Goal: Information Seeking & Learning: Learn about a topic

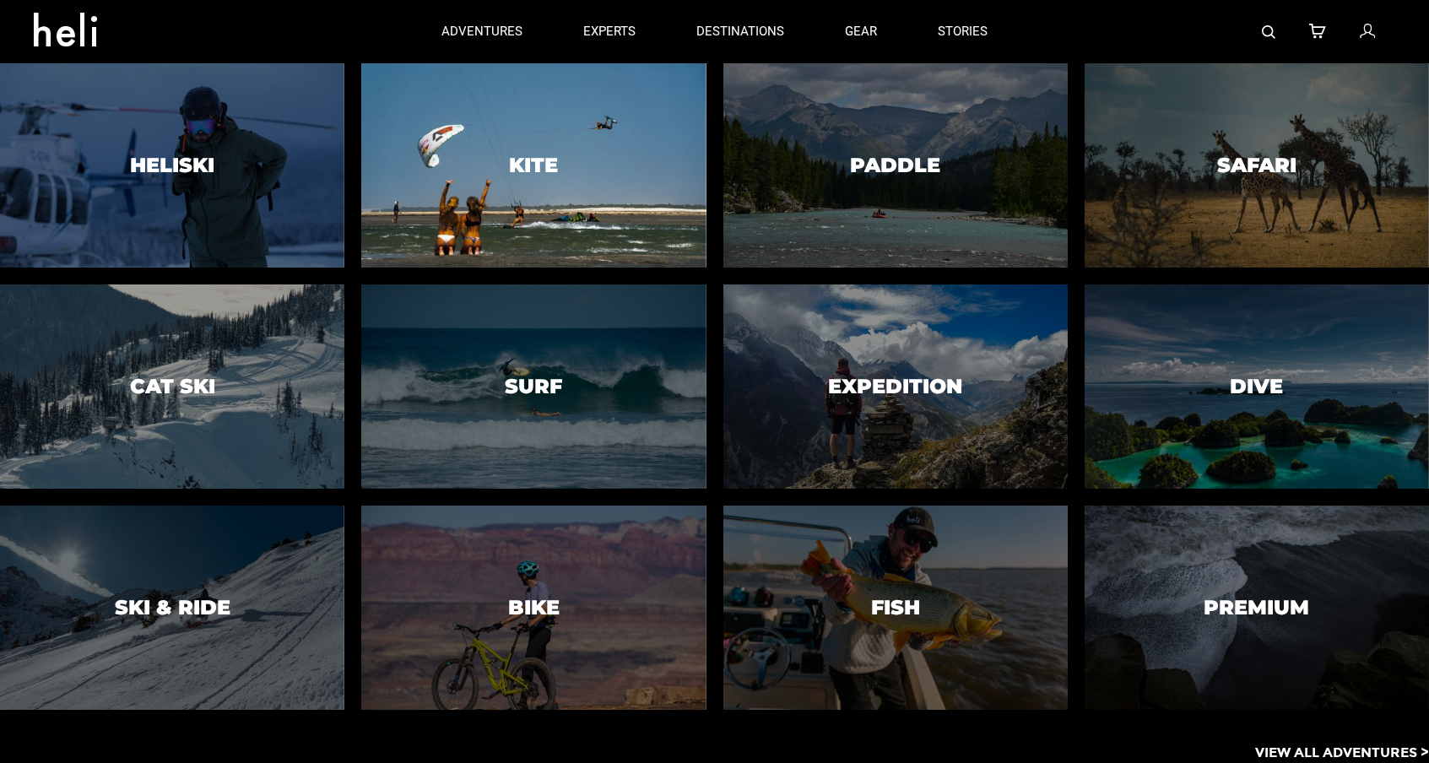
click at [559, 173] on div at bounding box center [533, 166] width 351 height 208
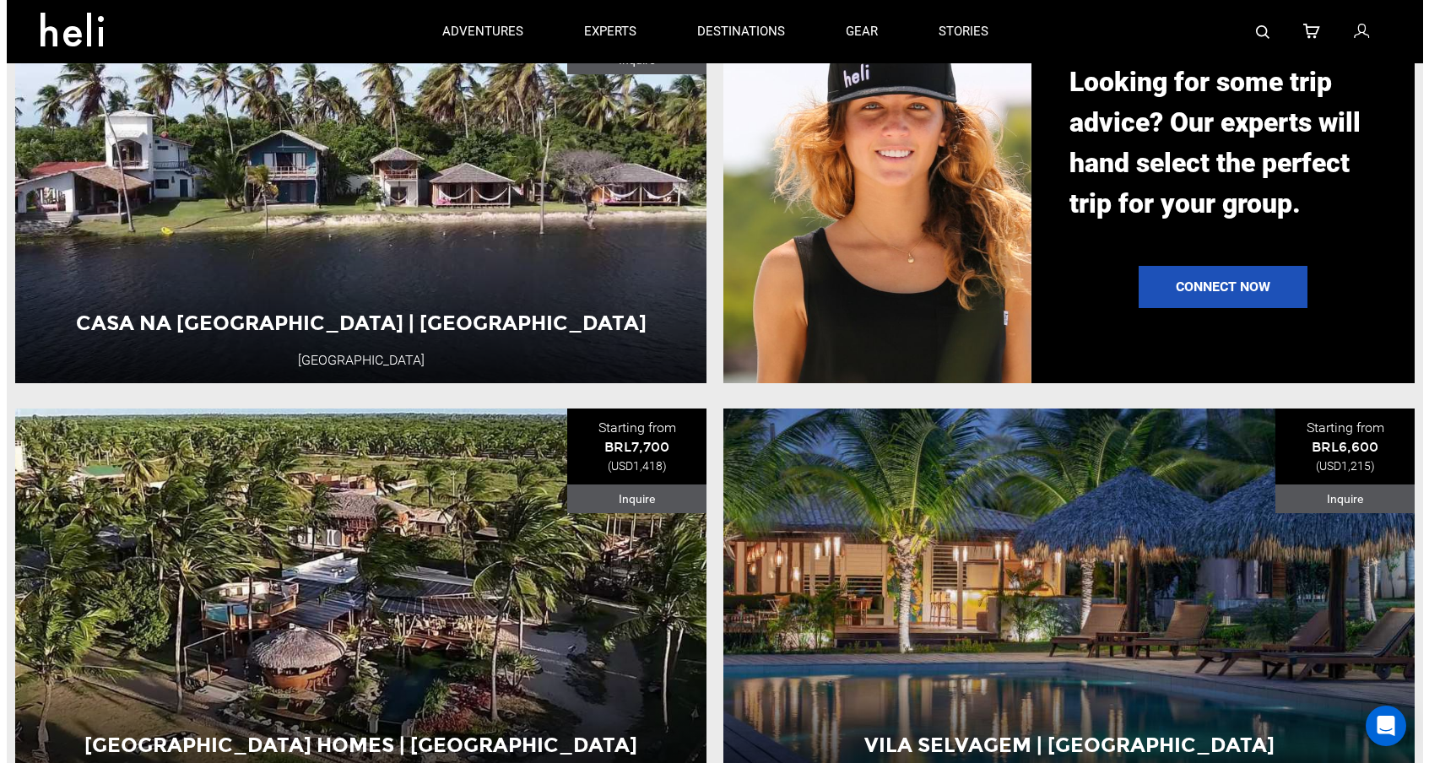
scroll to position [1435, 0]
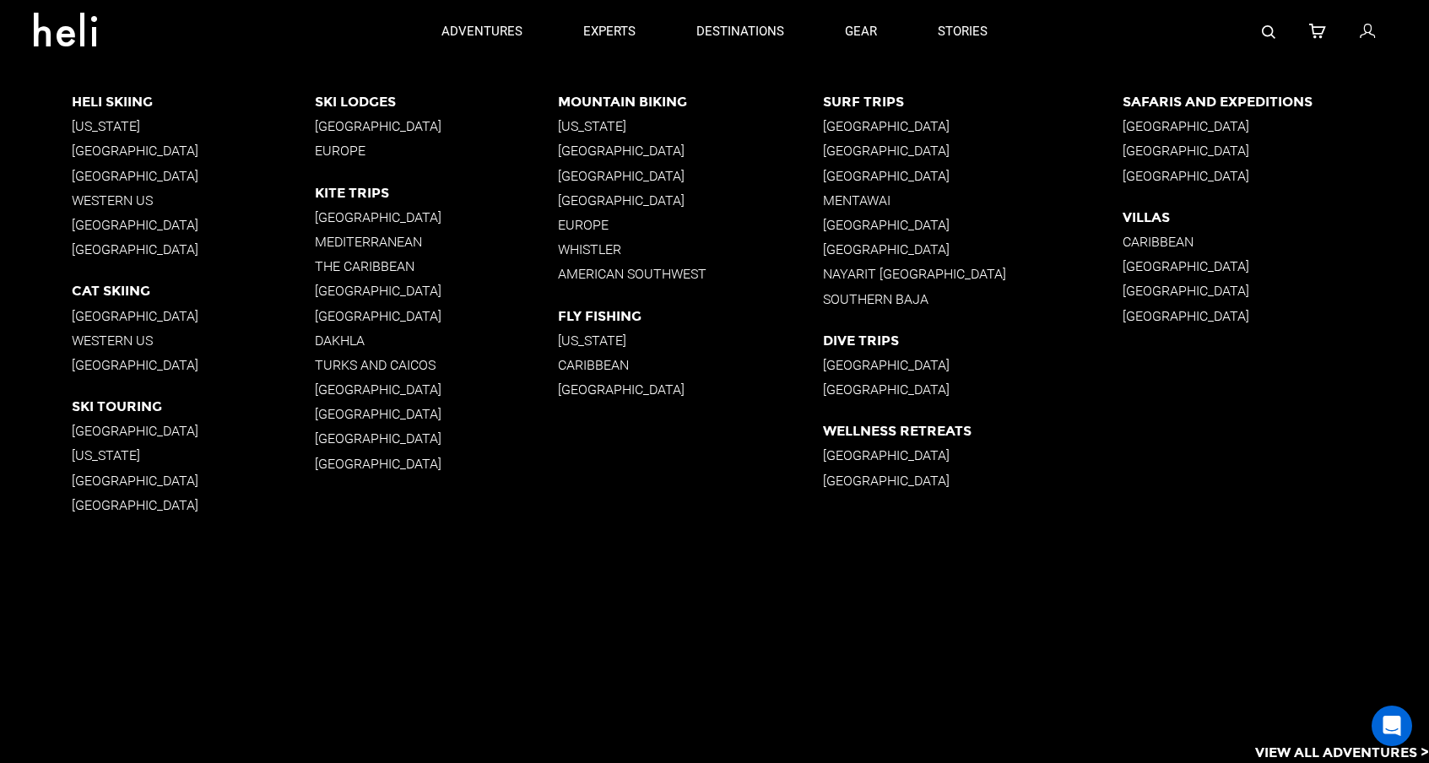
click at [349, 288] on p "[GEOGRAPHIC_DATA]" at bounding box center [436, 291] width 243 height 16
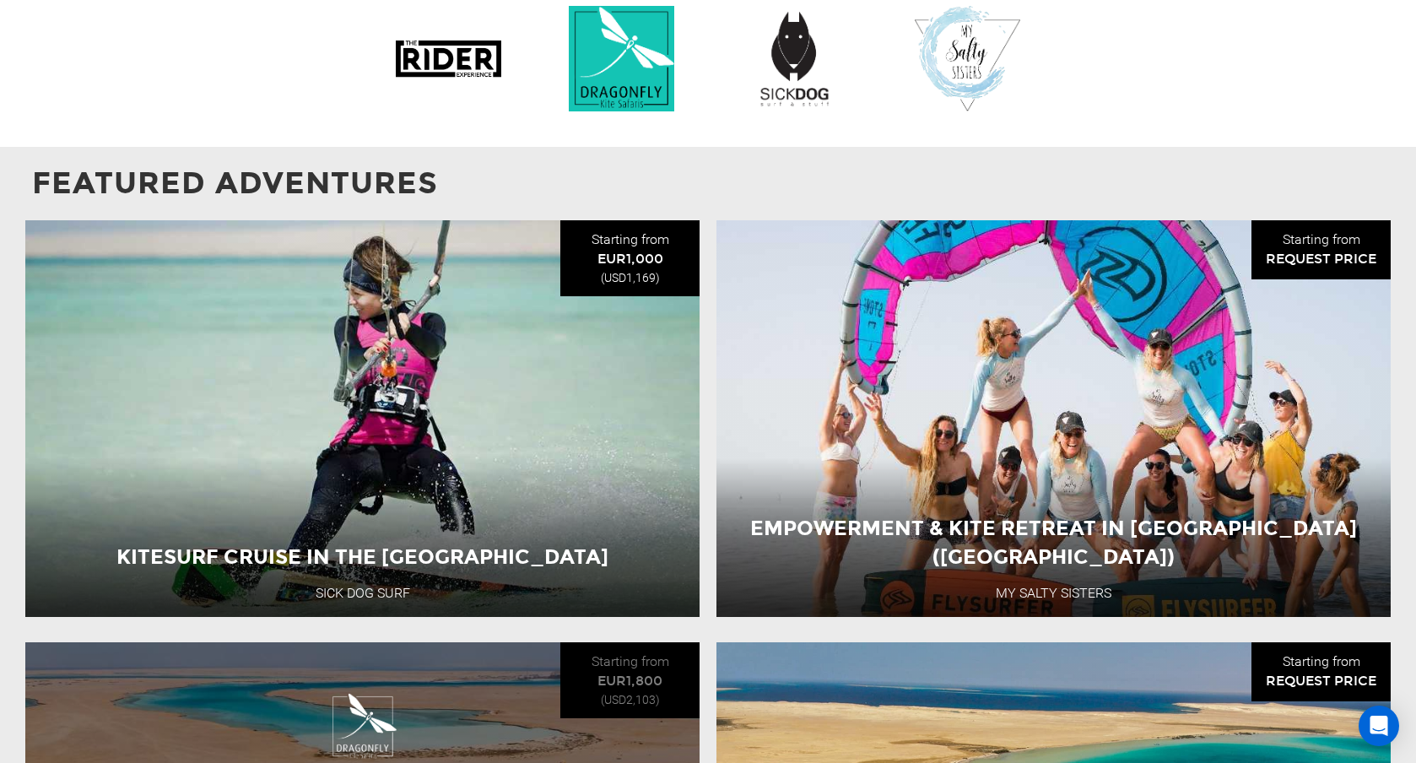
scroll to position [1474, 0]
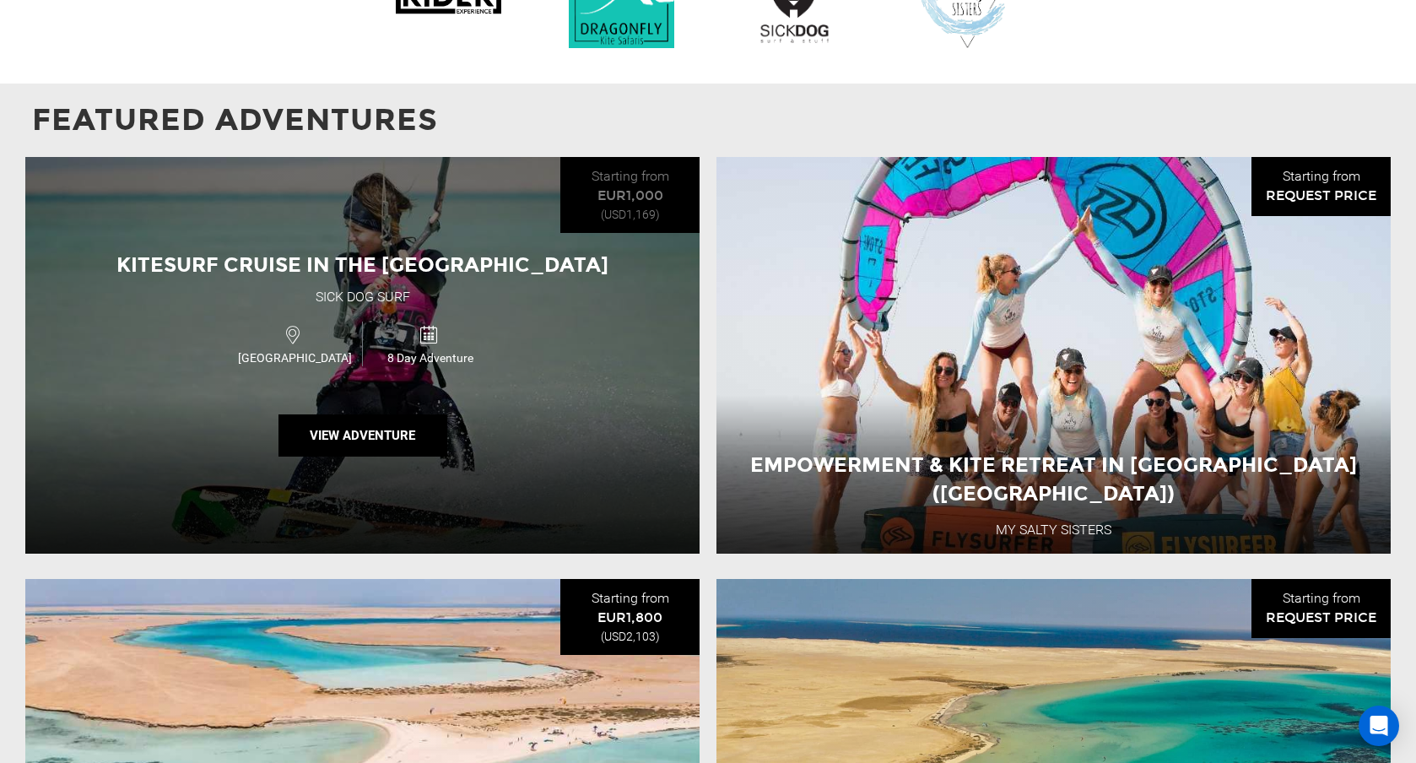
click at [523, 331] on div "Egypt 8 Day Adventure" at bounding box center [362, 344] width 404 height 57
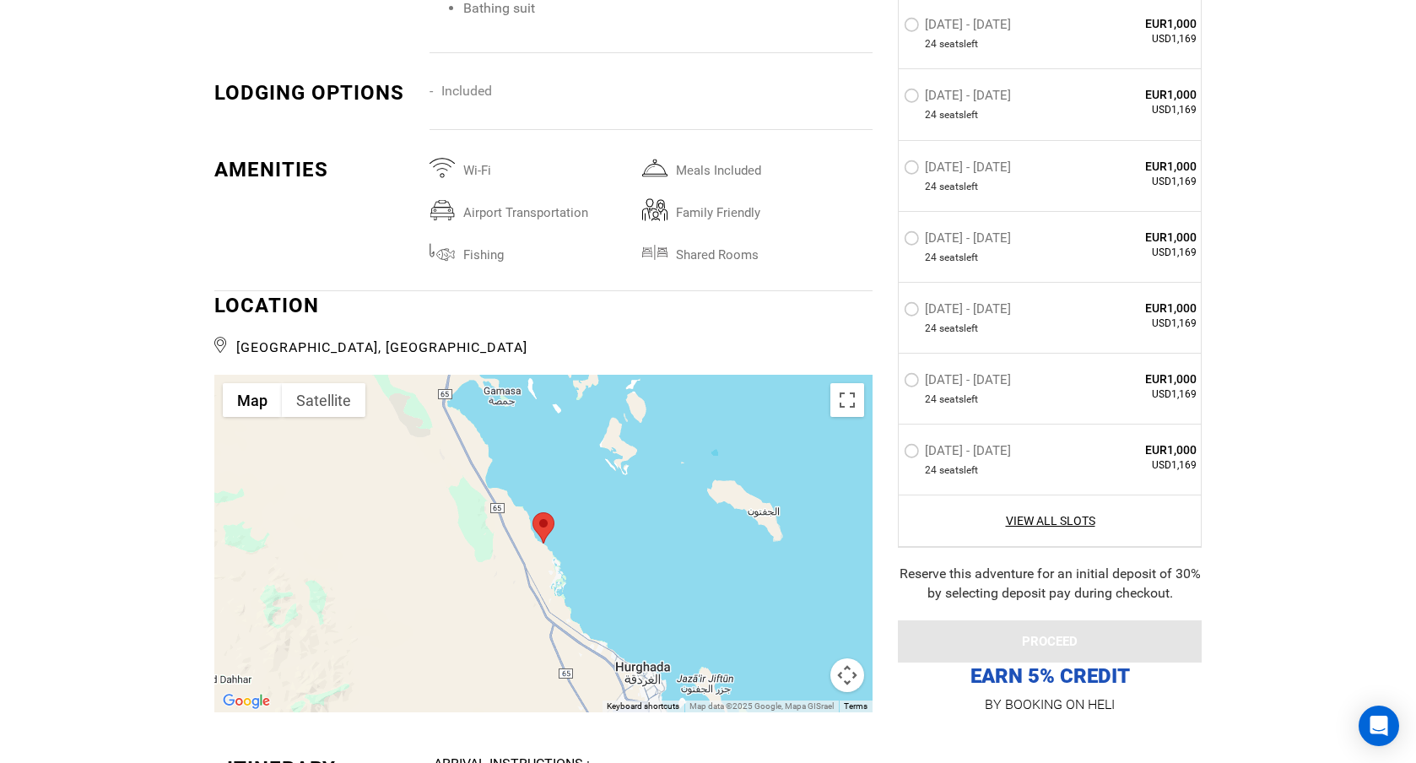
scroll to position [3208, 0]
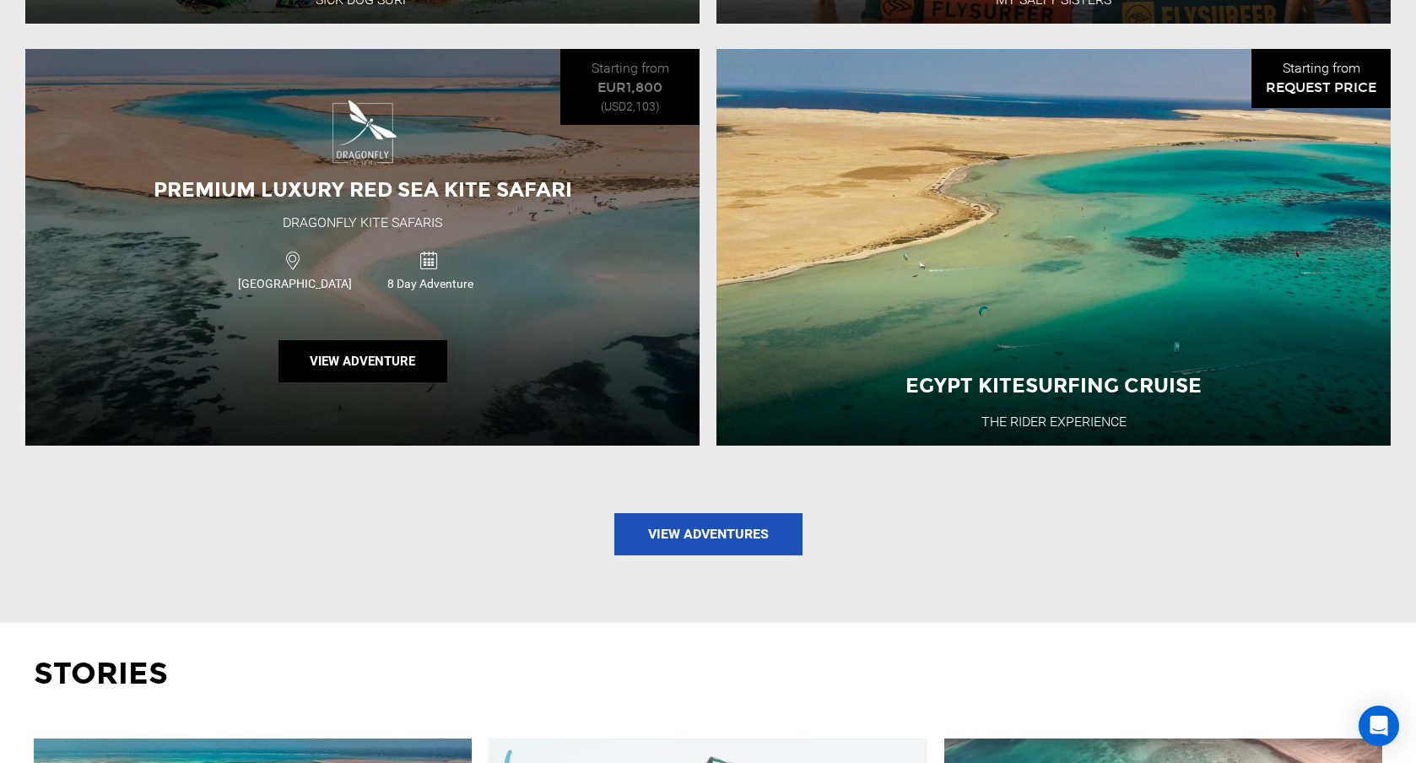
scroll to position [2026, 0]
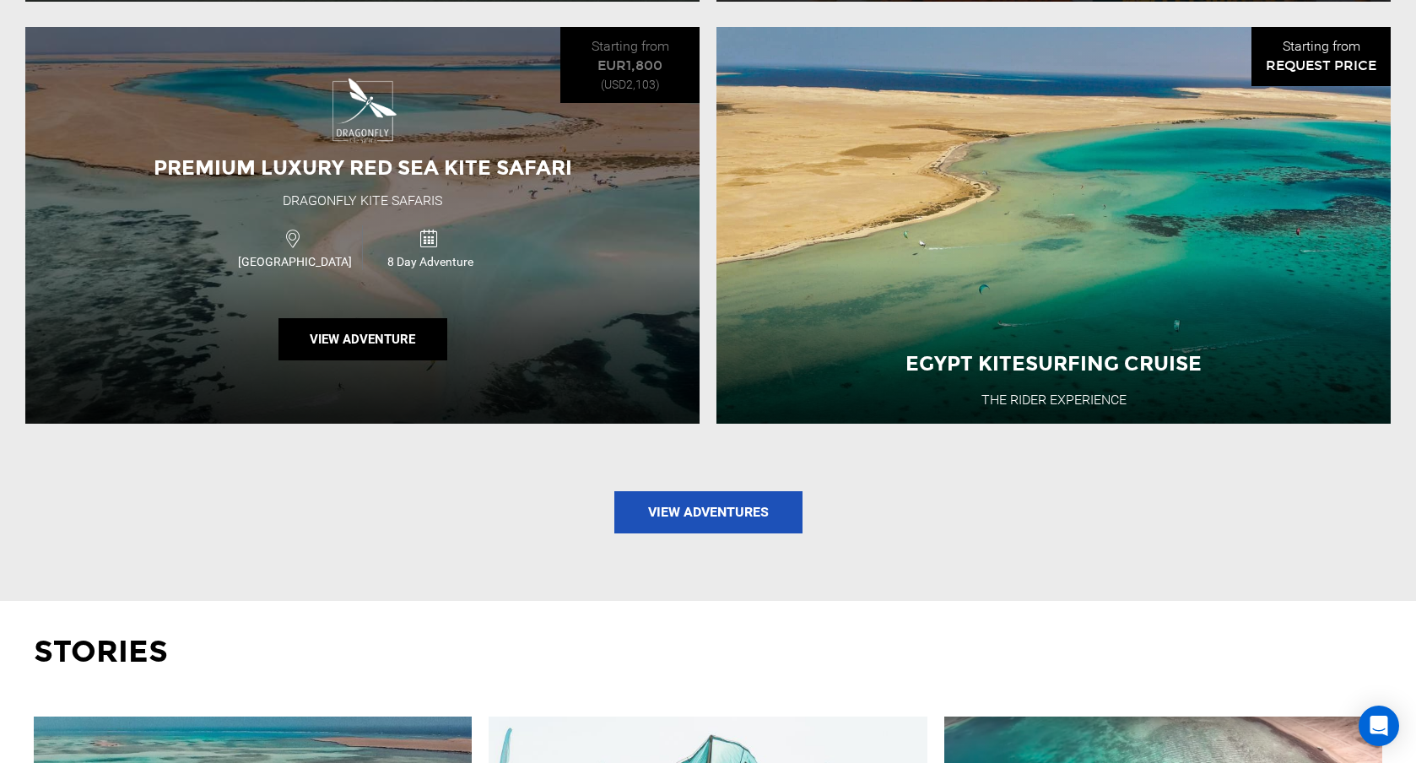
click at [348, 276] on div "Egypt 8 Day Adventure" at bounding box center [362, 247] width 404 height 57
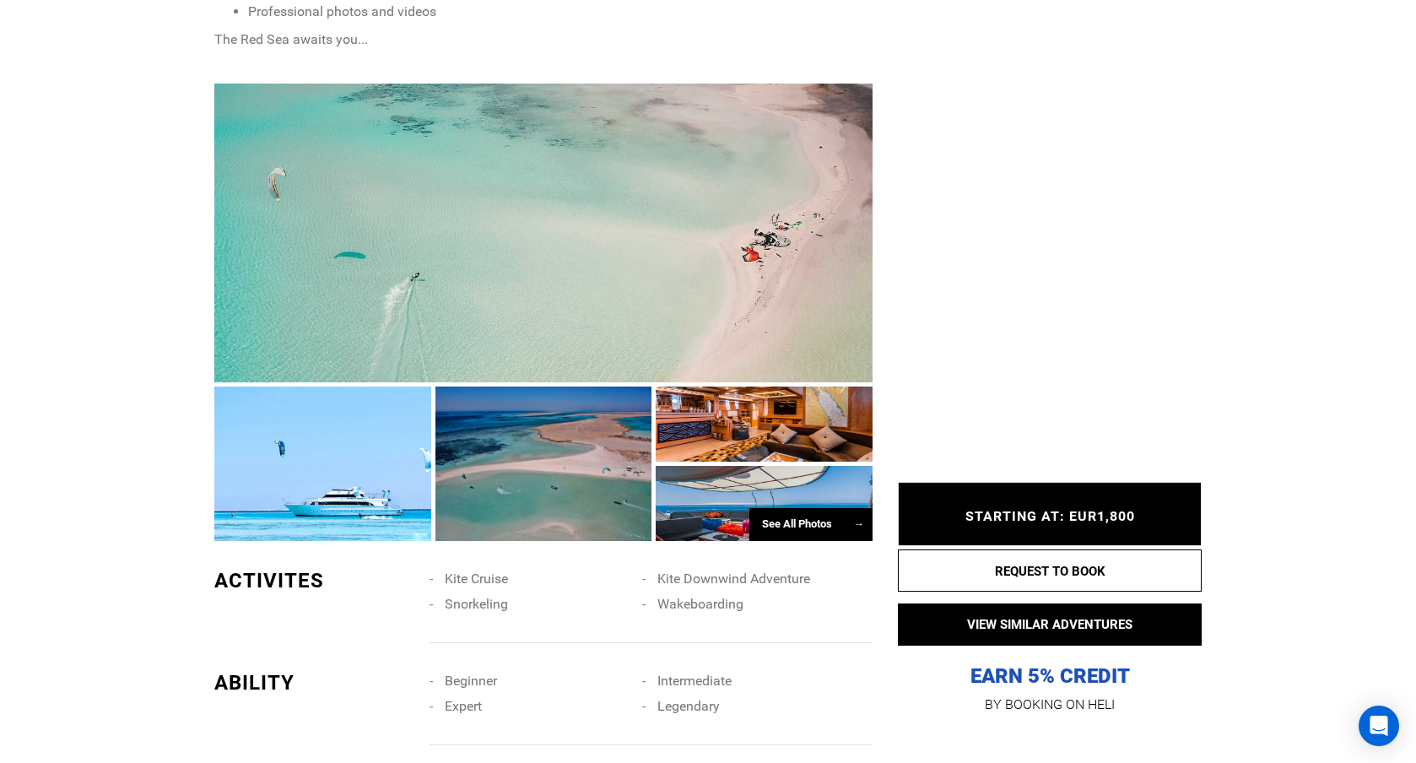
scroll to position [1266, 0]
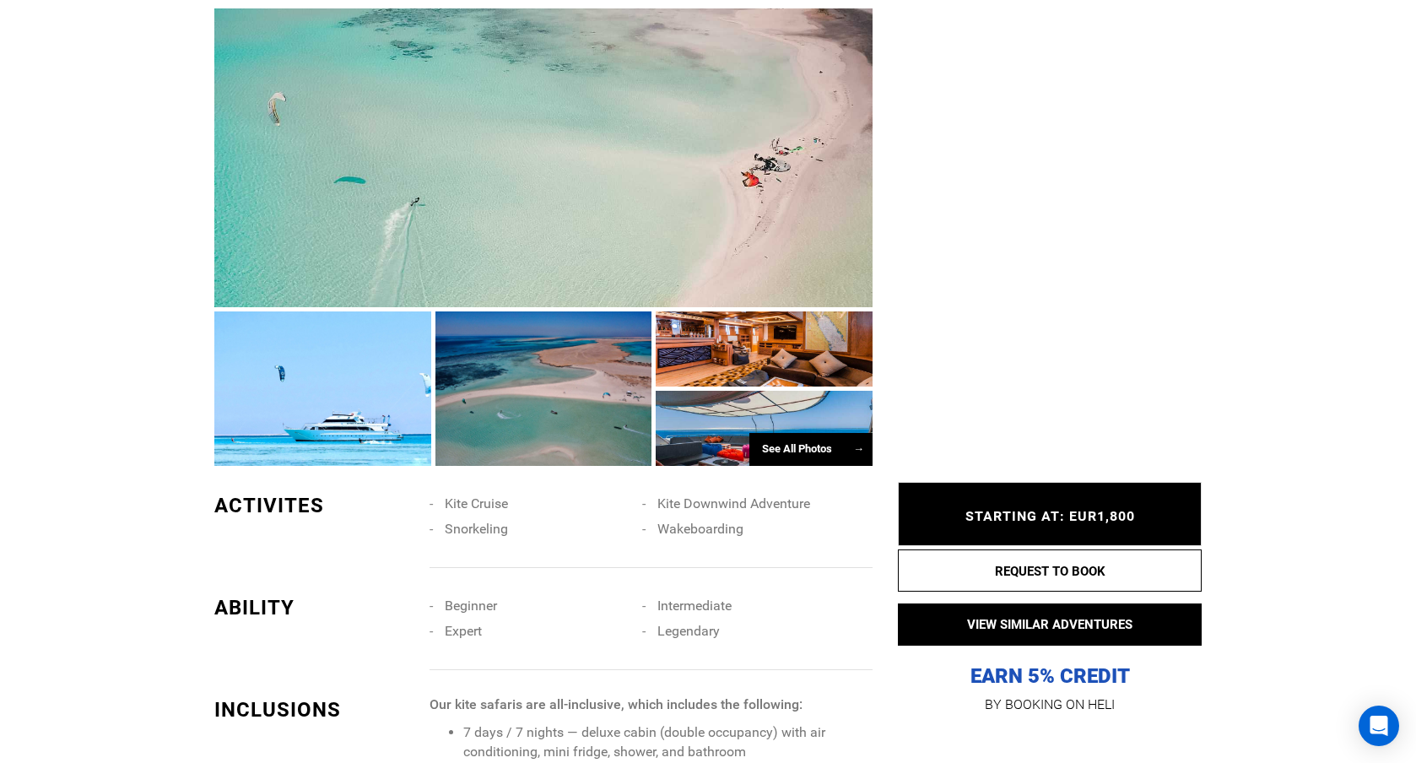
click at [379, 398] on div at bounding box center [322, 388] width 217 height 154
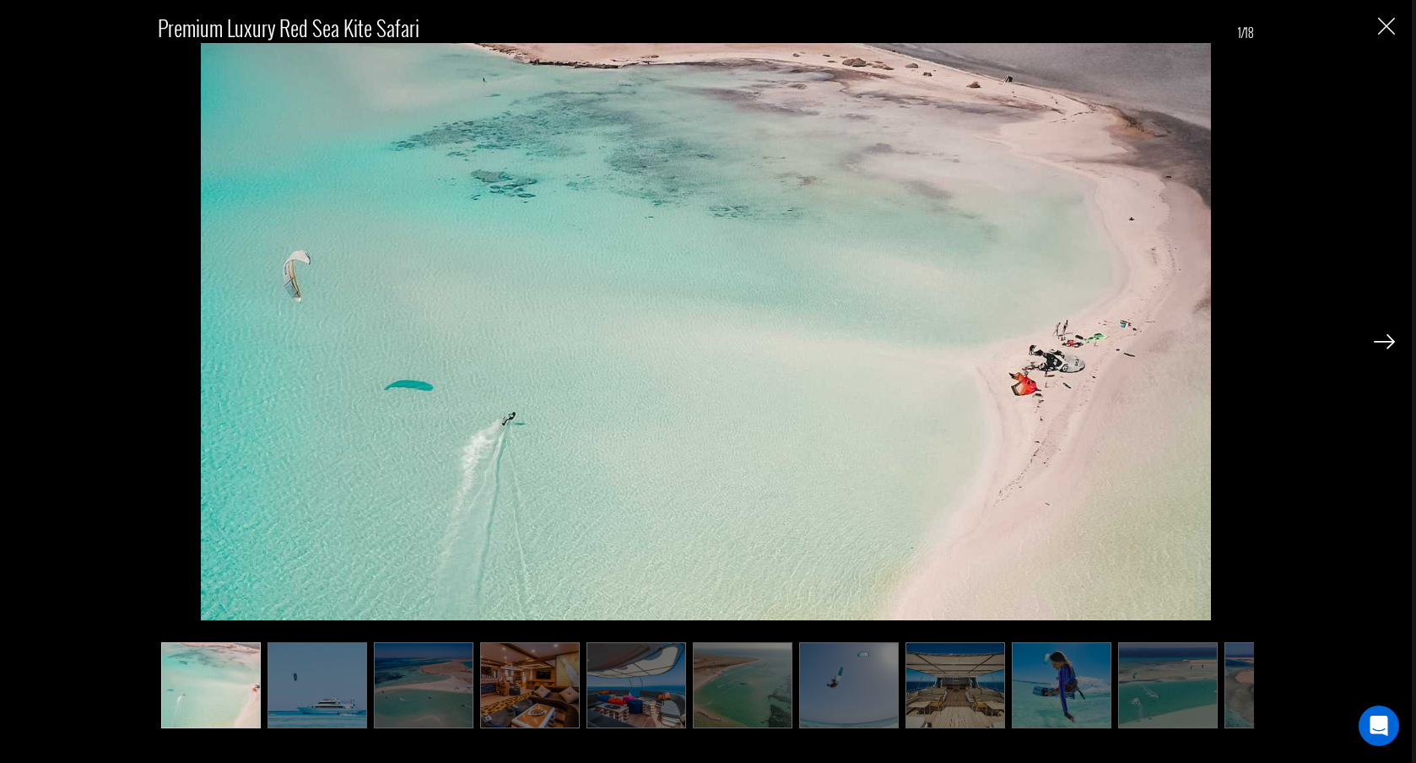
click at [325, 679] on img at bounding box center [318, 685] width 100 height 86
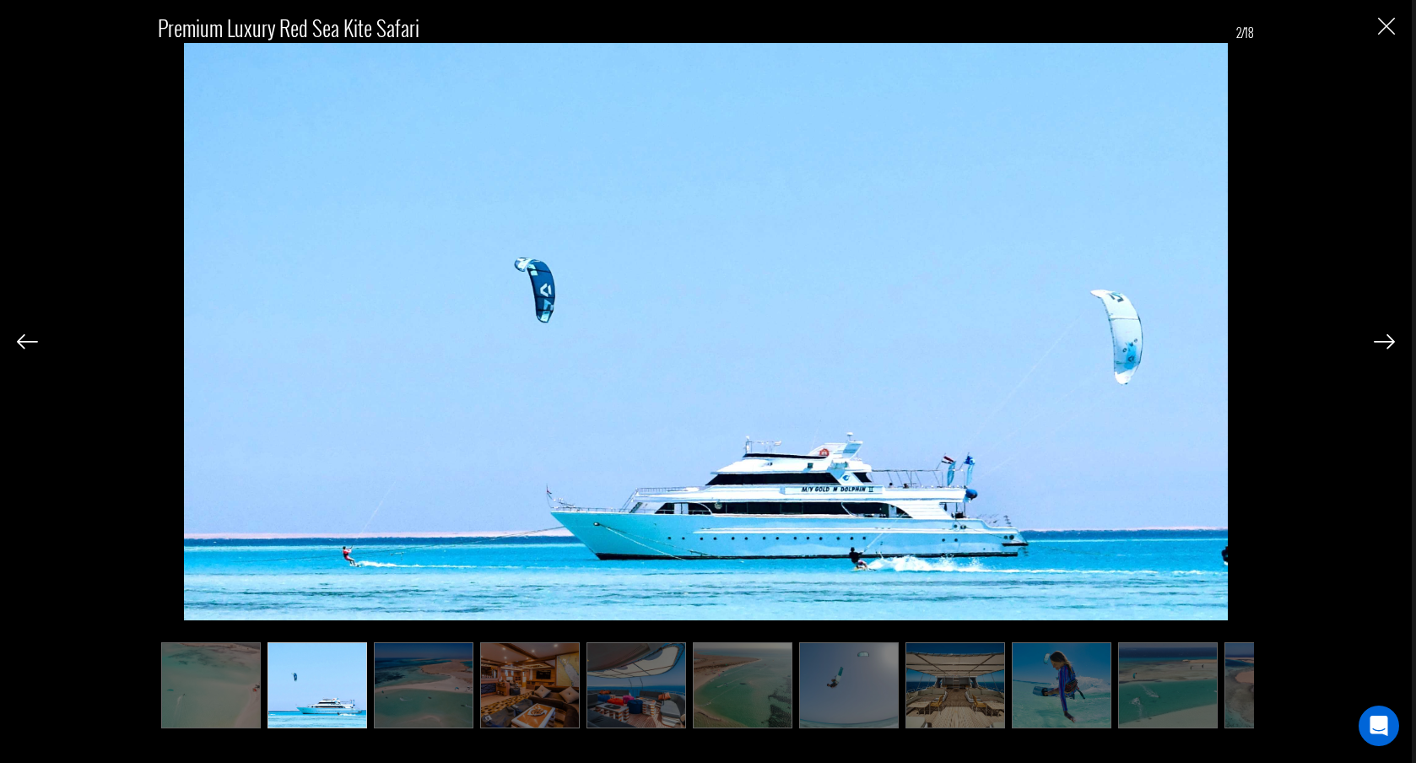
click at [1386, 348] on img at bounding box center [1384, 341] width 21 height 15
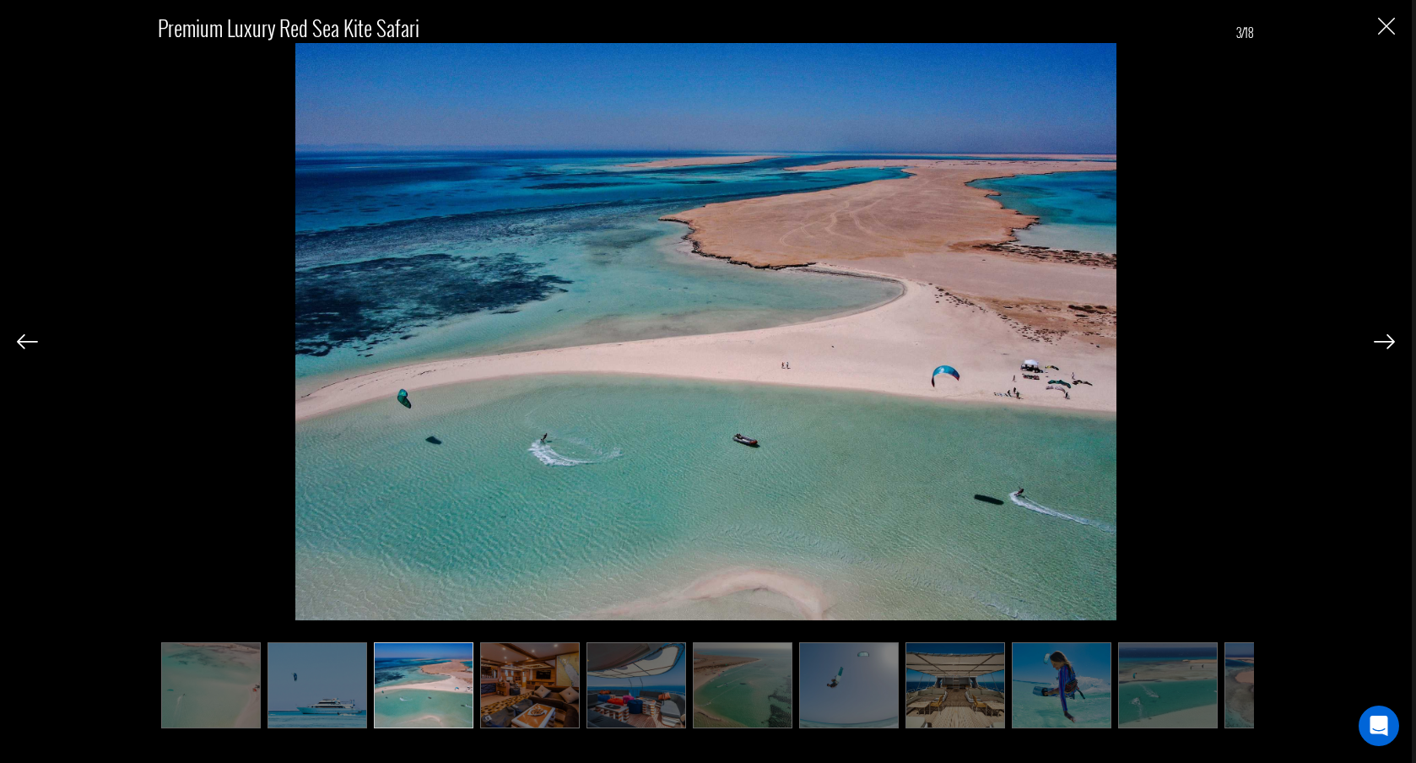
click at [1386, 348] on img at bounding box center [1384, 341] width 21 height 15
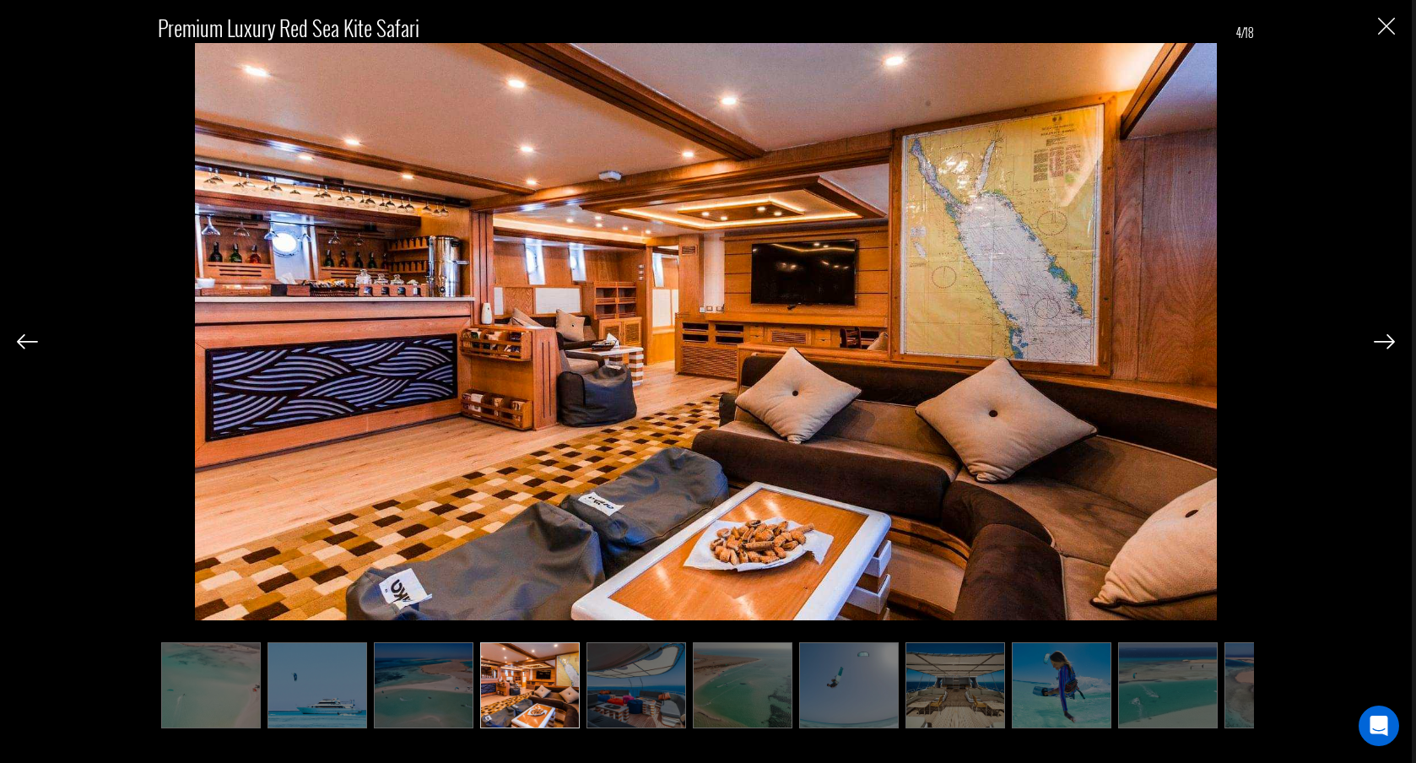
click at [1386, 348] on img at bounding box center [1384, 341] width 21 height 15
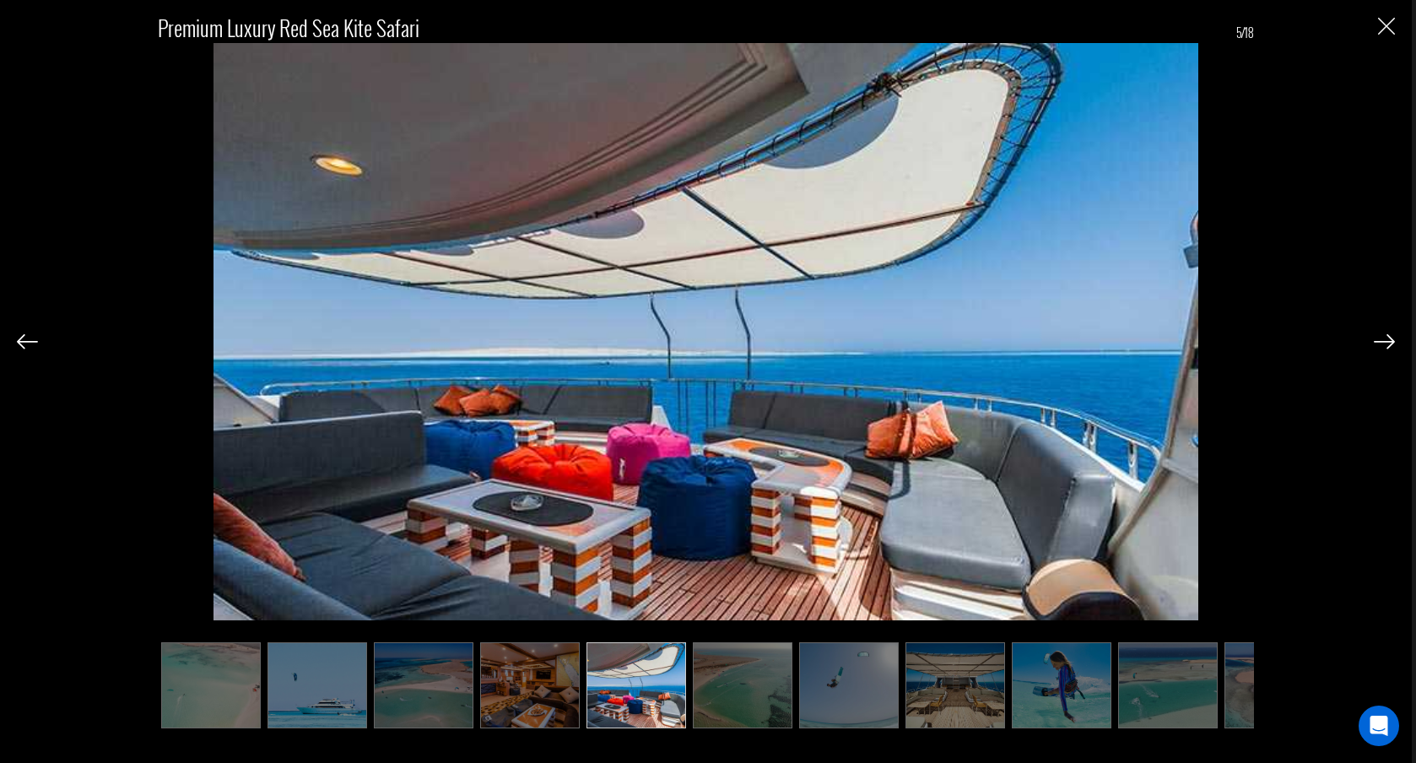
click at [1386, 348] on img at bounding box center [1384, 341] width 21 height 15
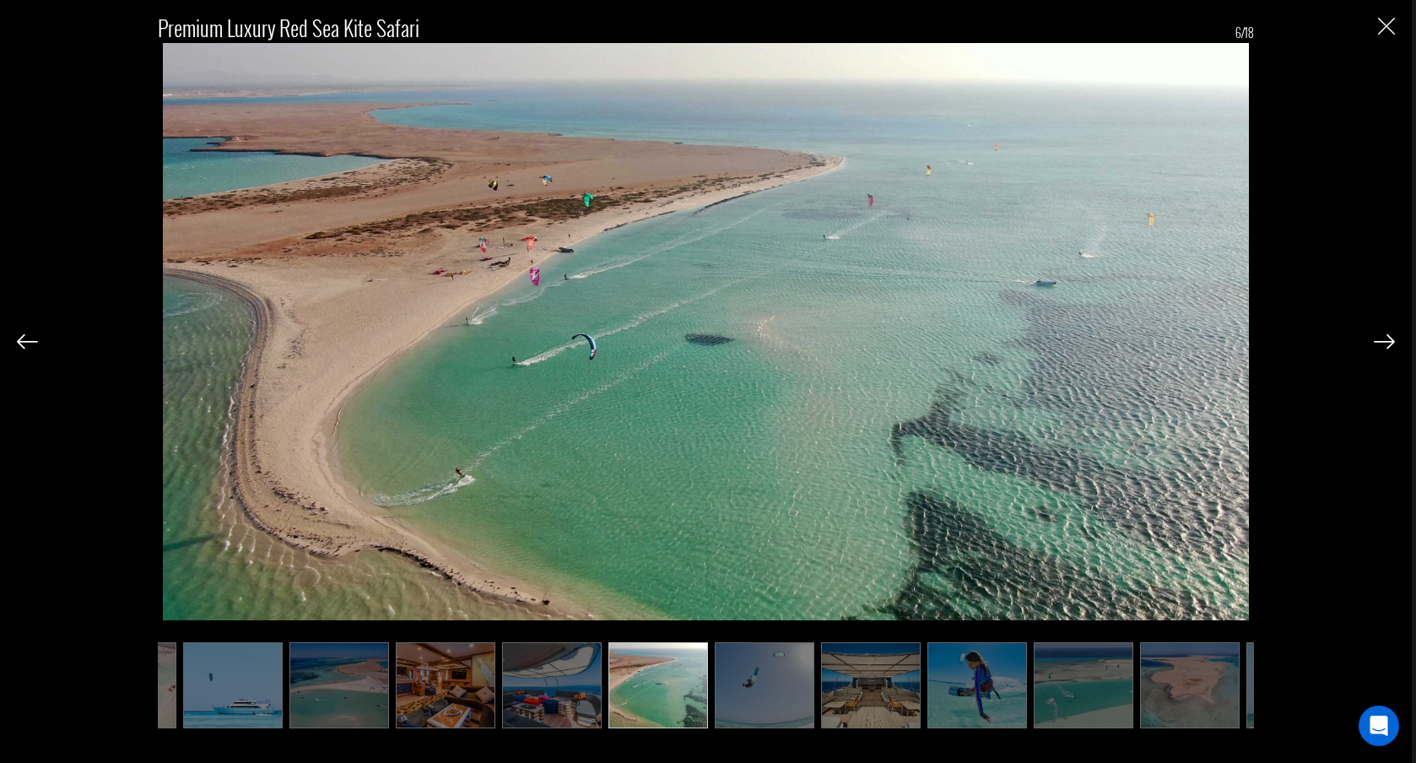
click at [1386, 348] on img at bounding box center [1384, 341] width 21 height 15
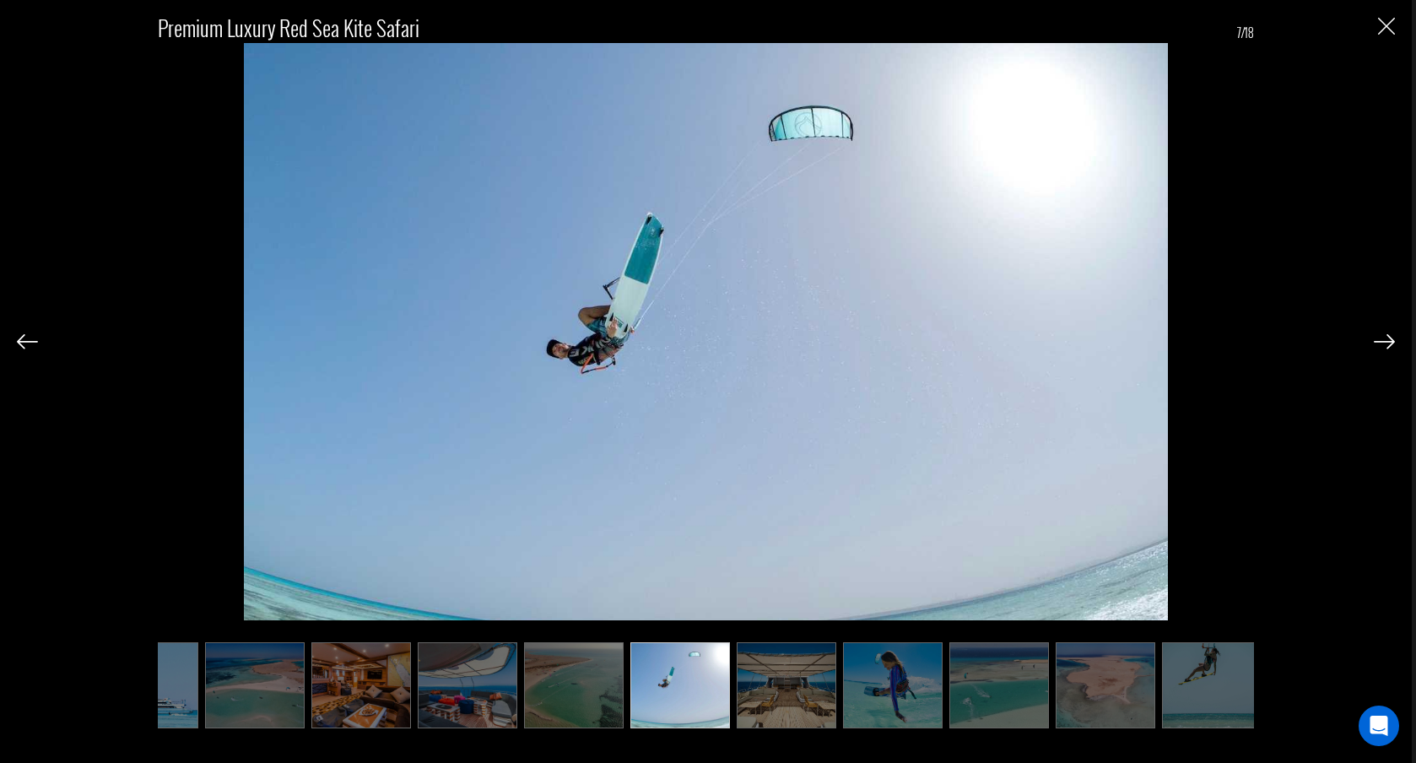
click at [1386, 348] on img at bounding box center [1384, 341] width 21 height 15
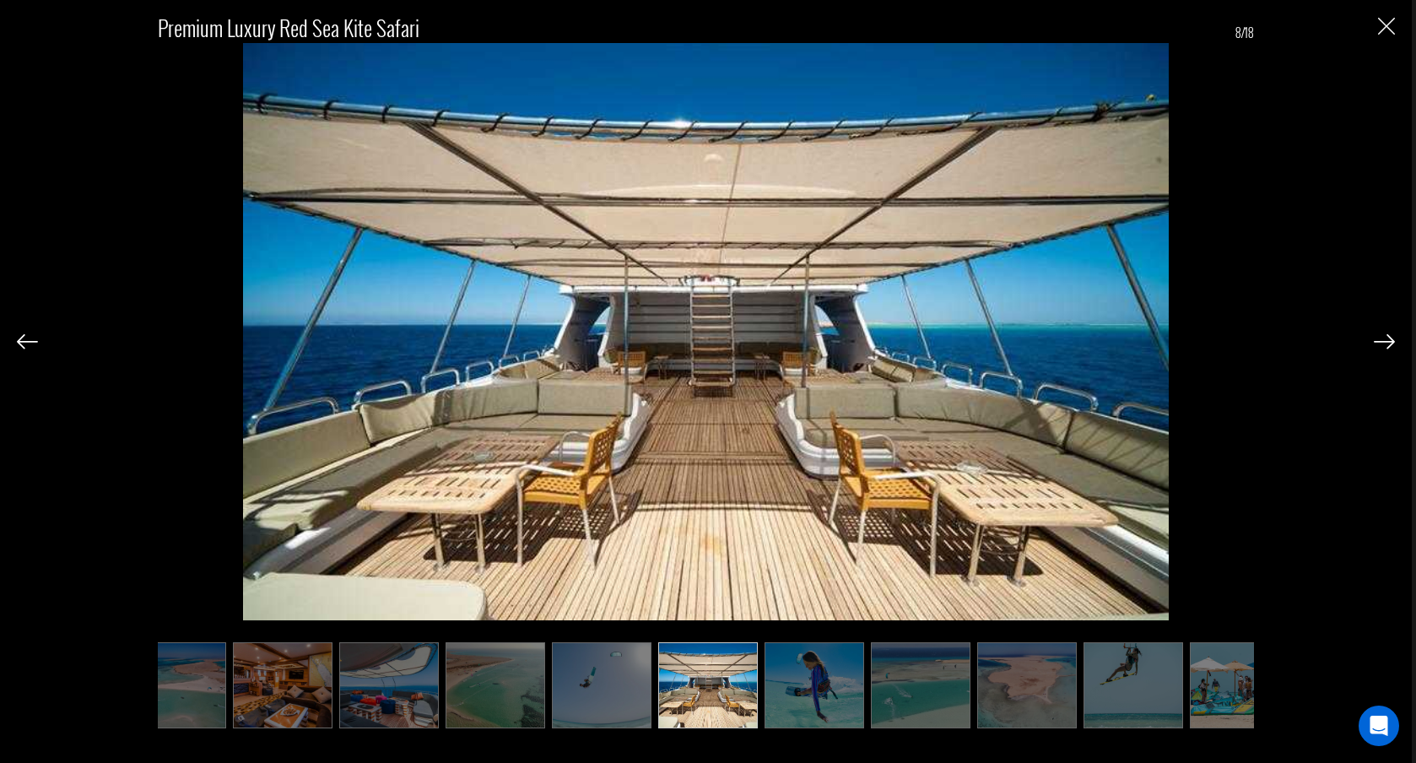
scroll to position [0, 253]
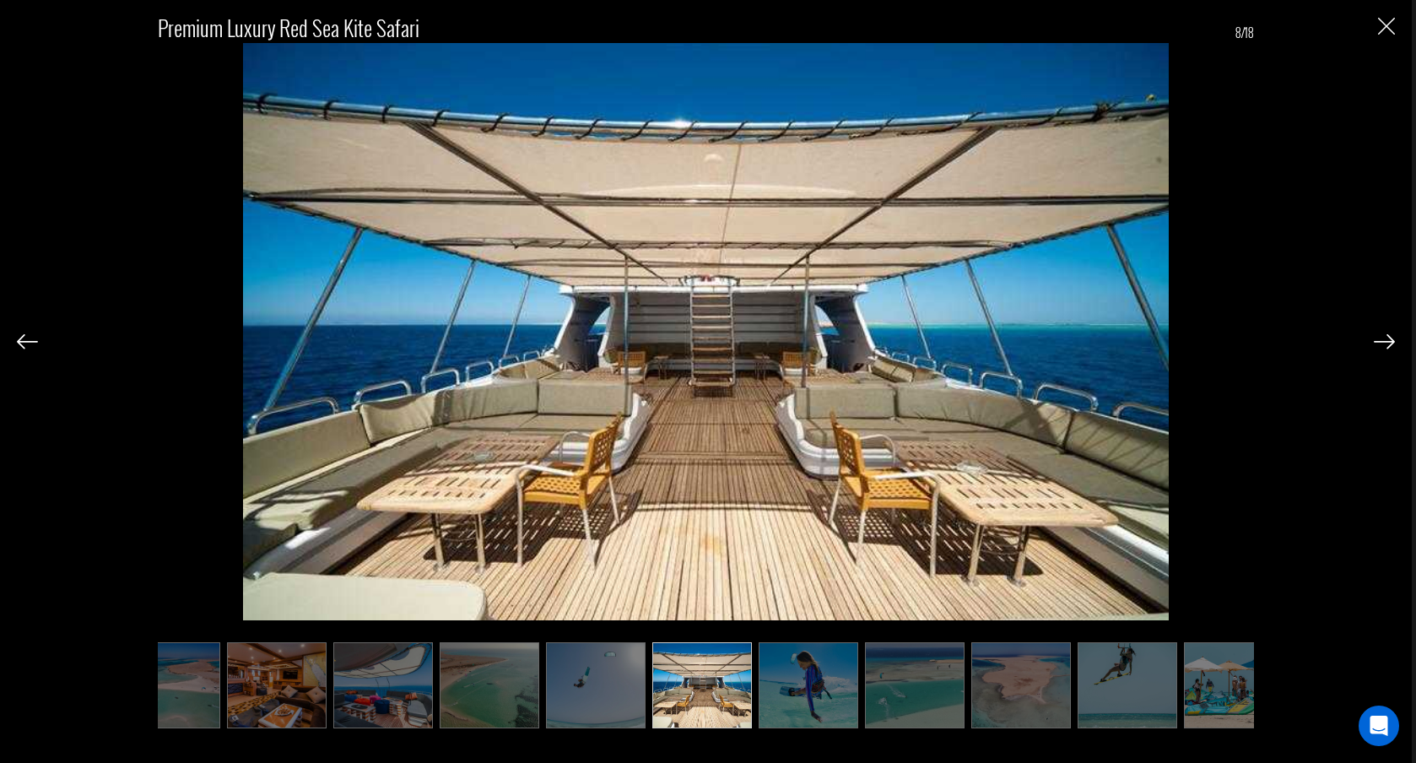
click at [1386, 348] on img at bounding box center [1384, 341] width 21 height 15
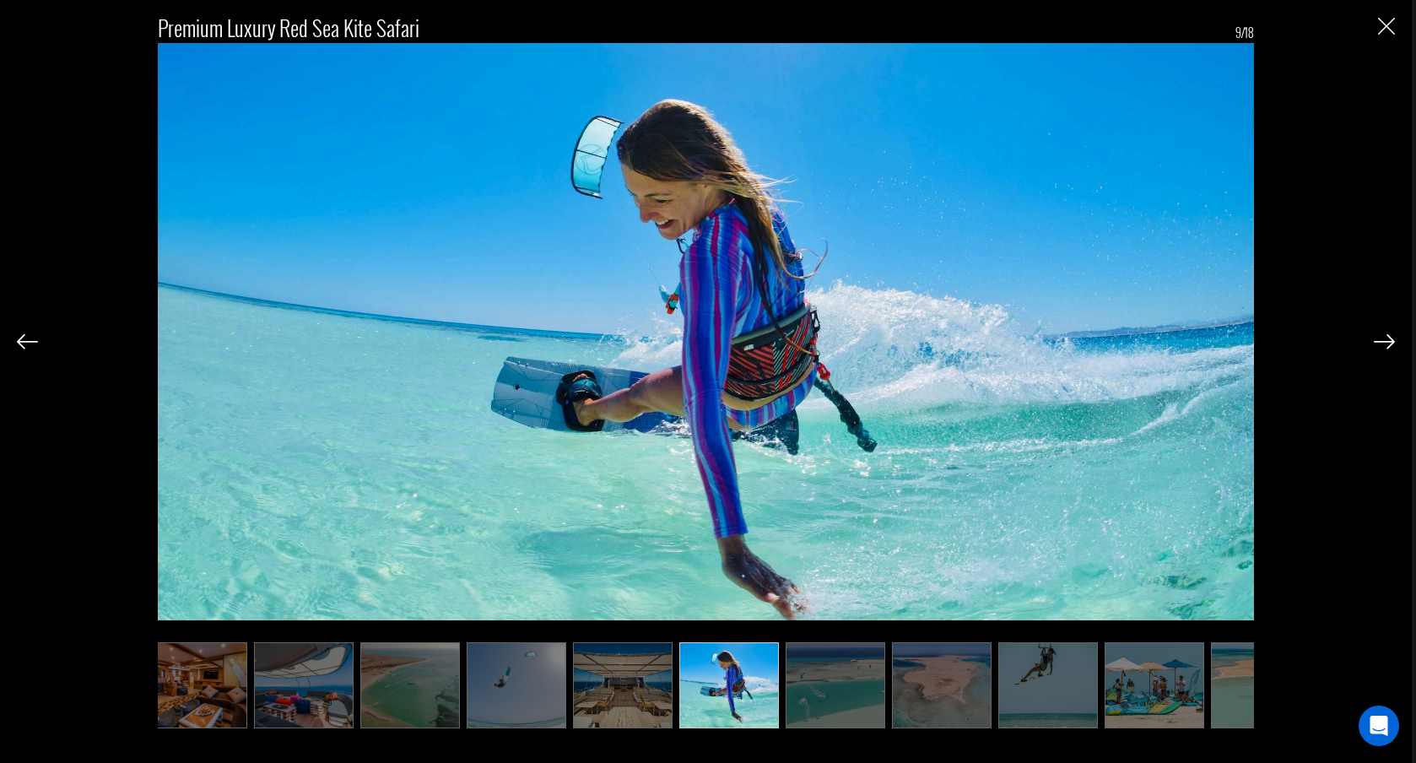
scroll to position [0, 338]
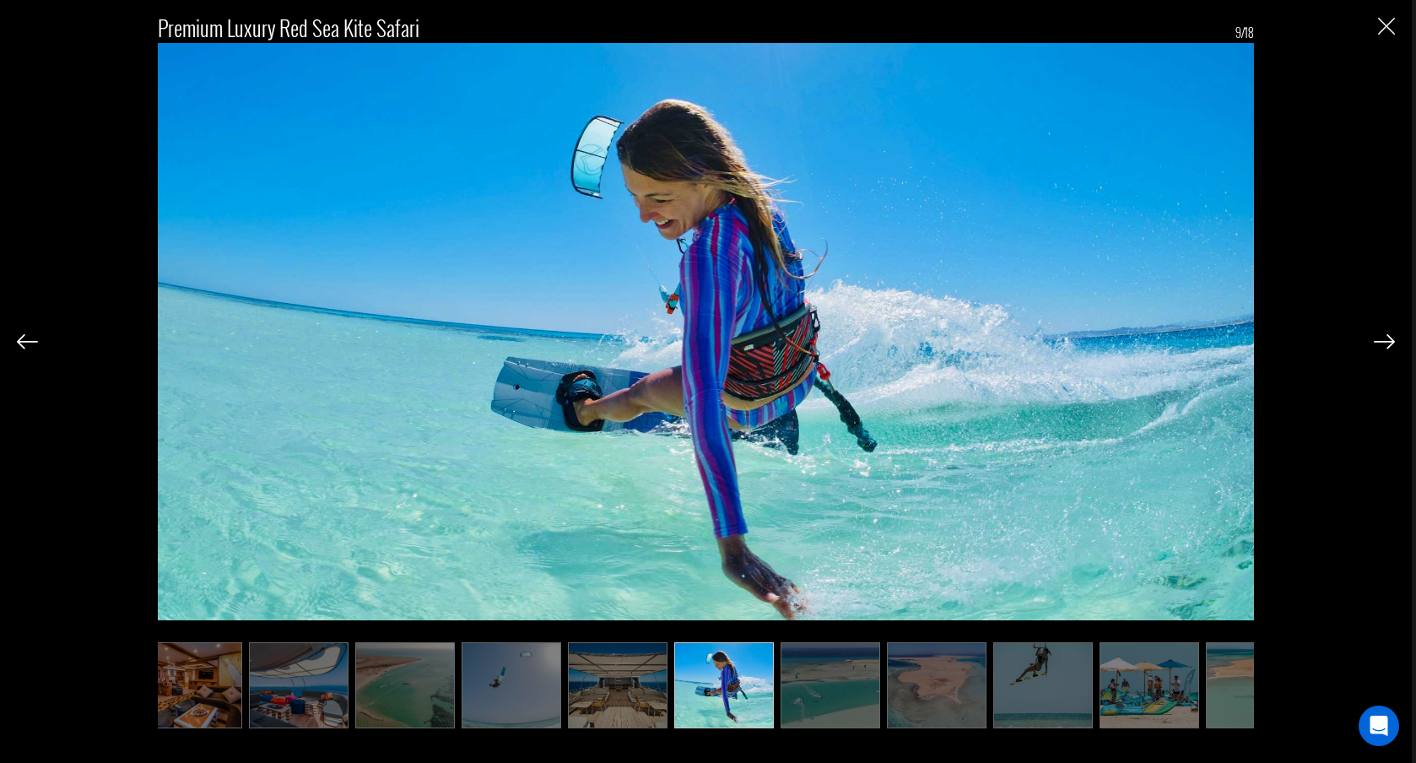
click at [1386, 348] on img at bounding box center [1384, 341] width 21 height 15
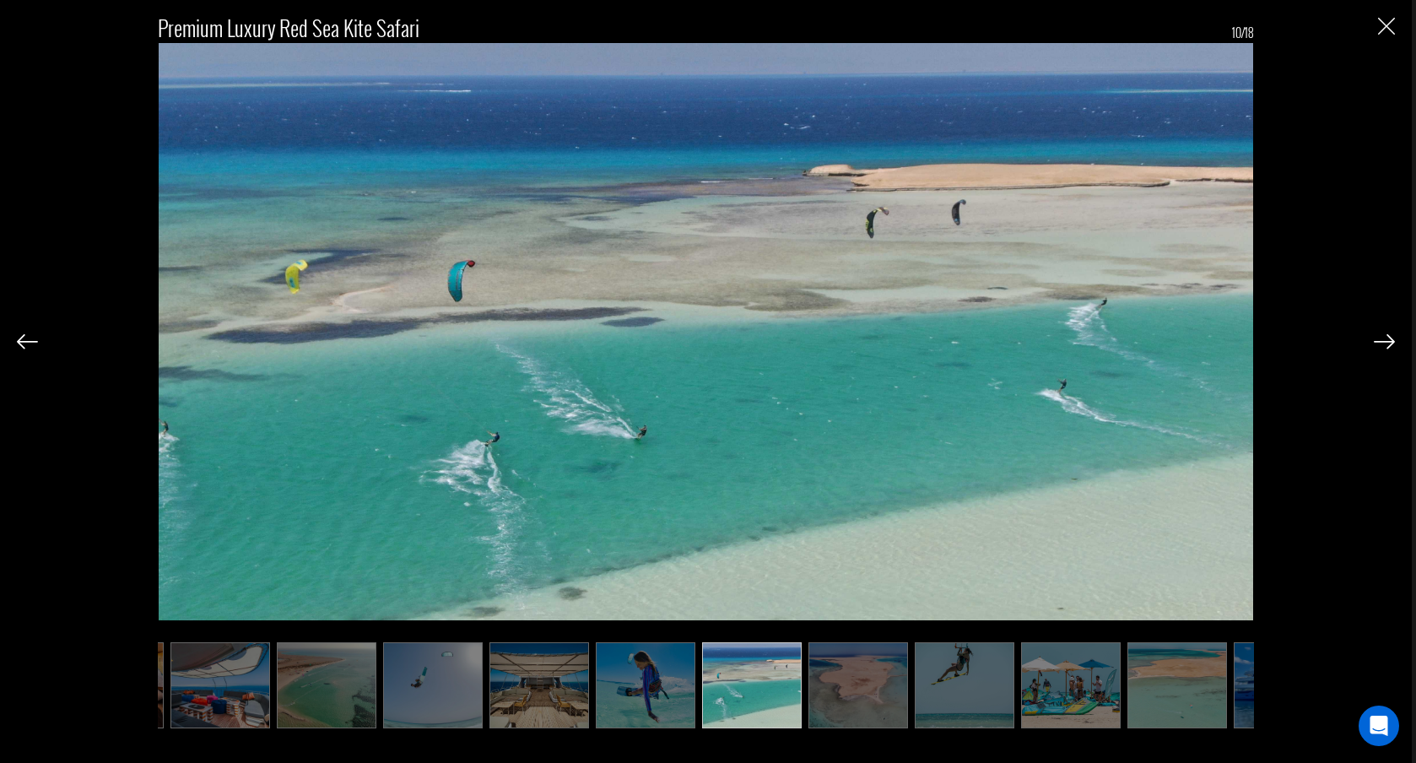
scroll to position [0, 422]
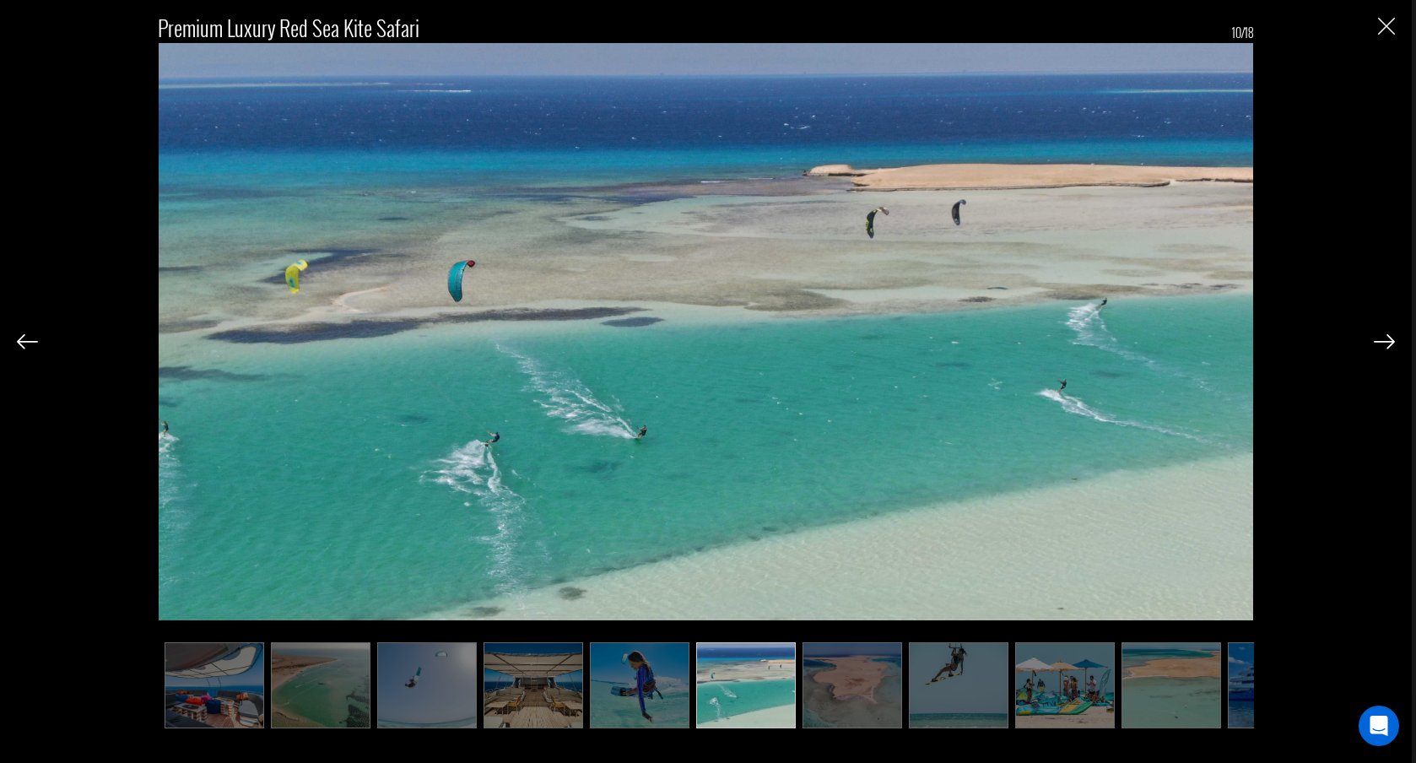
click at [1386, 348] on img at bounding box center [1384, 341] width 21 height 15
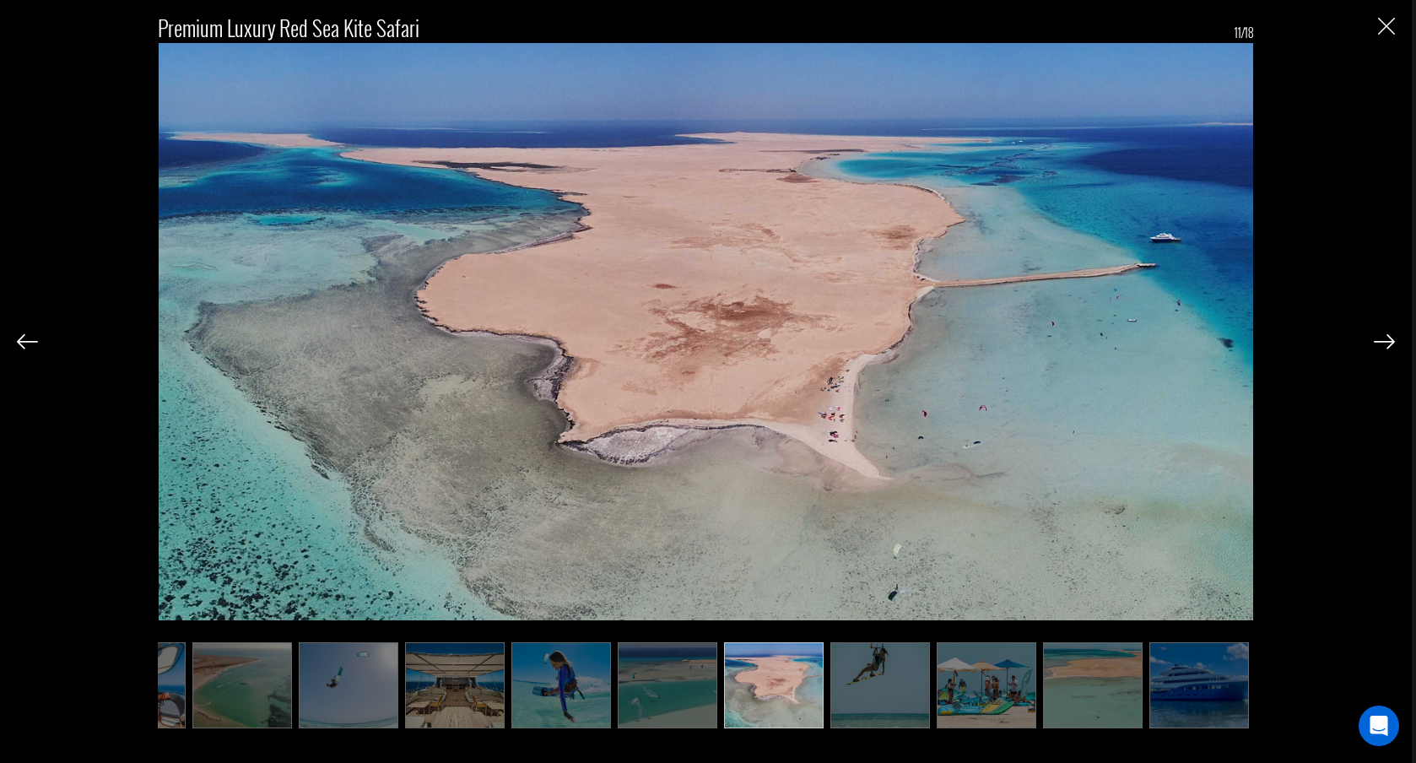
scroll to position [0, 506]
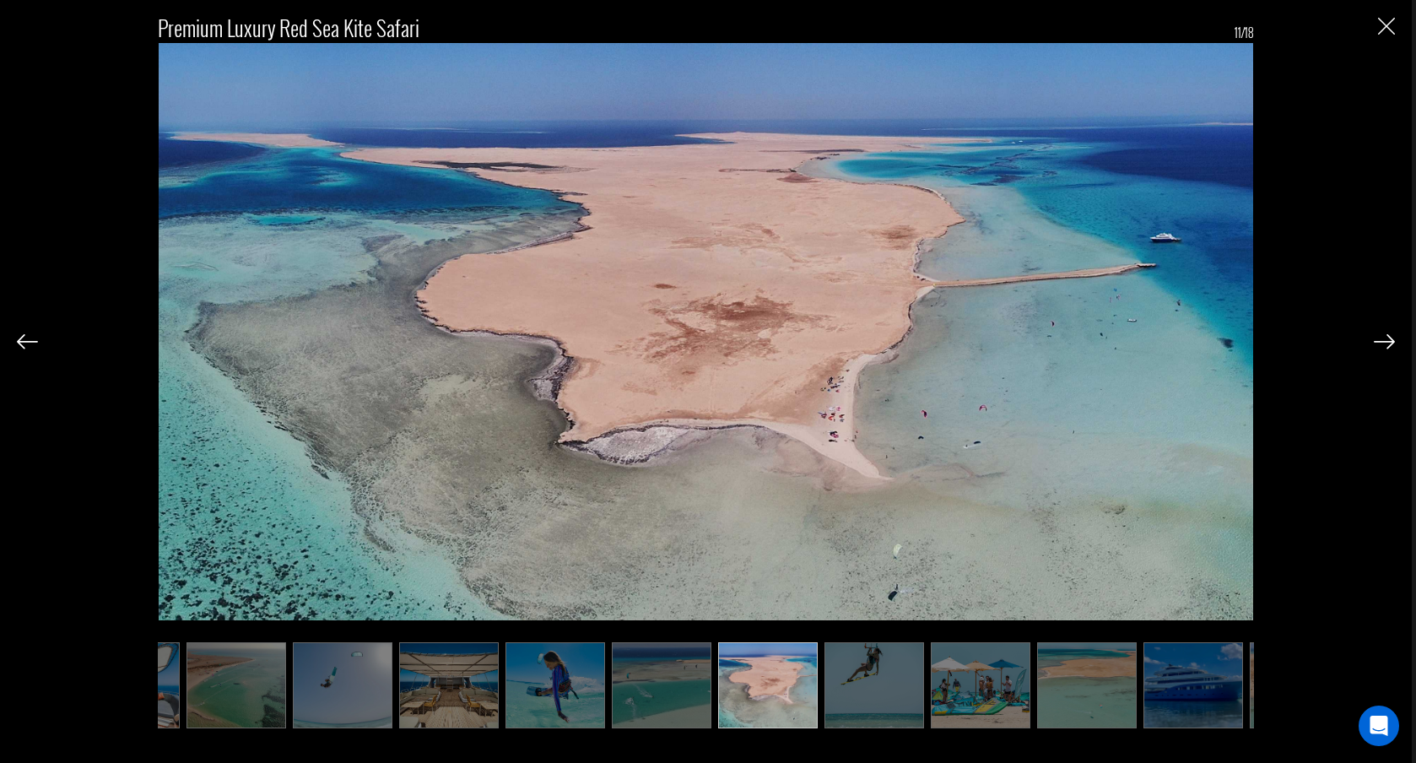
click at [1386, 348] on img at bounding box center [1384, 341] width 21 height 15
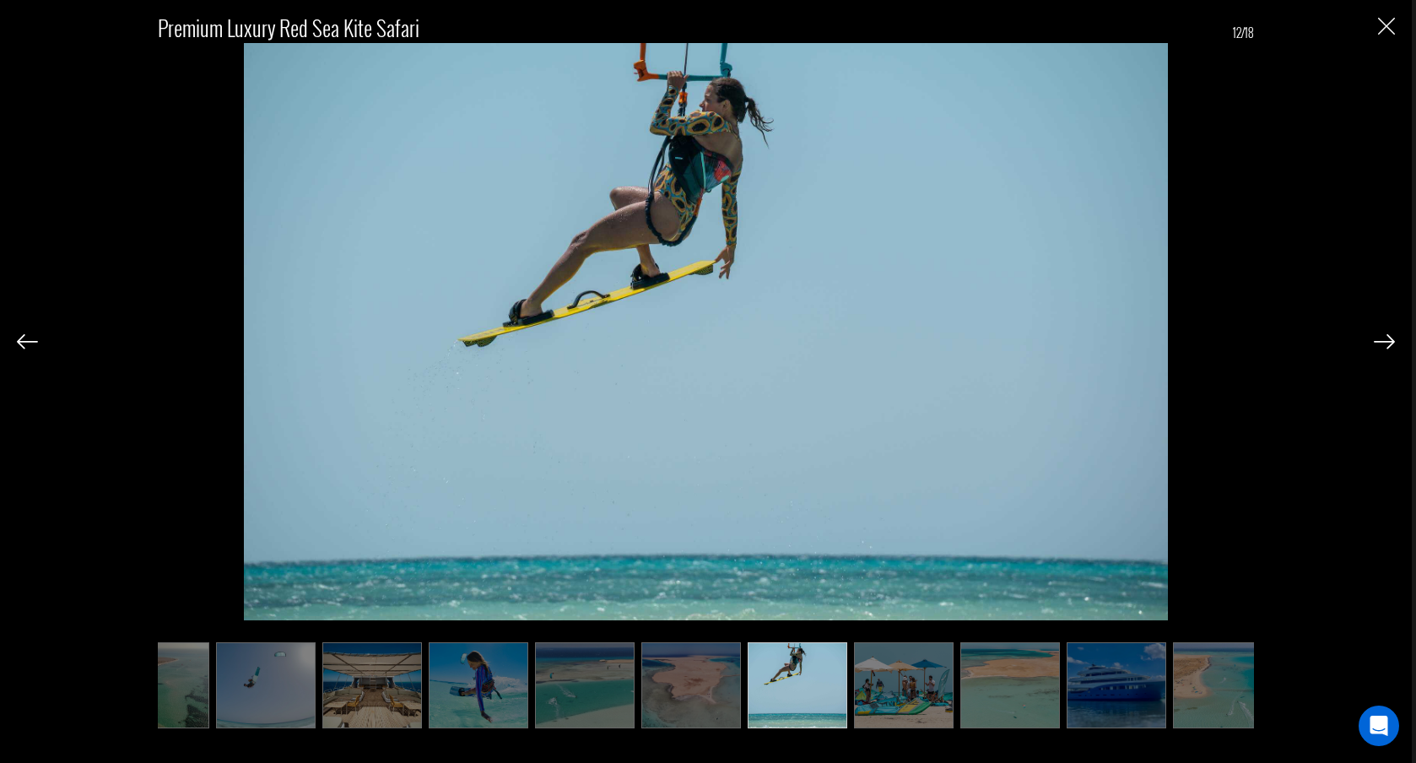
scroll to position [0, 591]
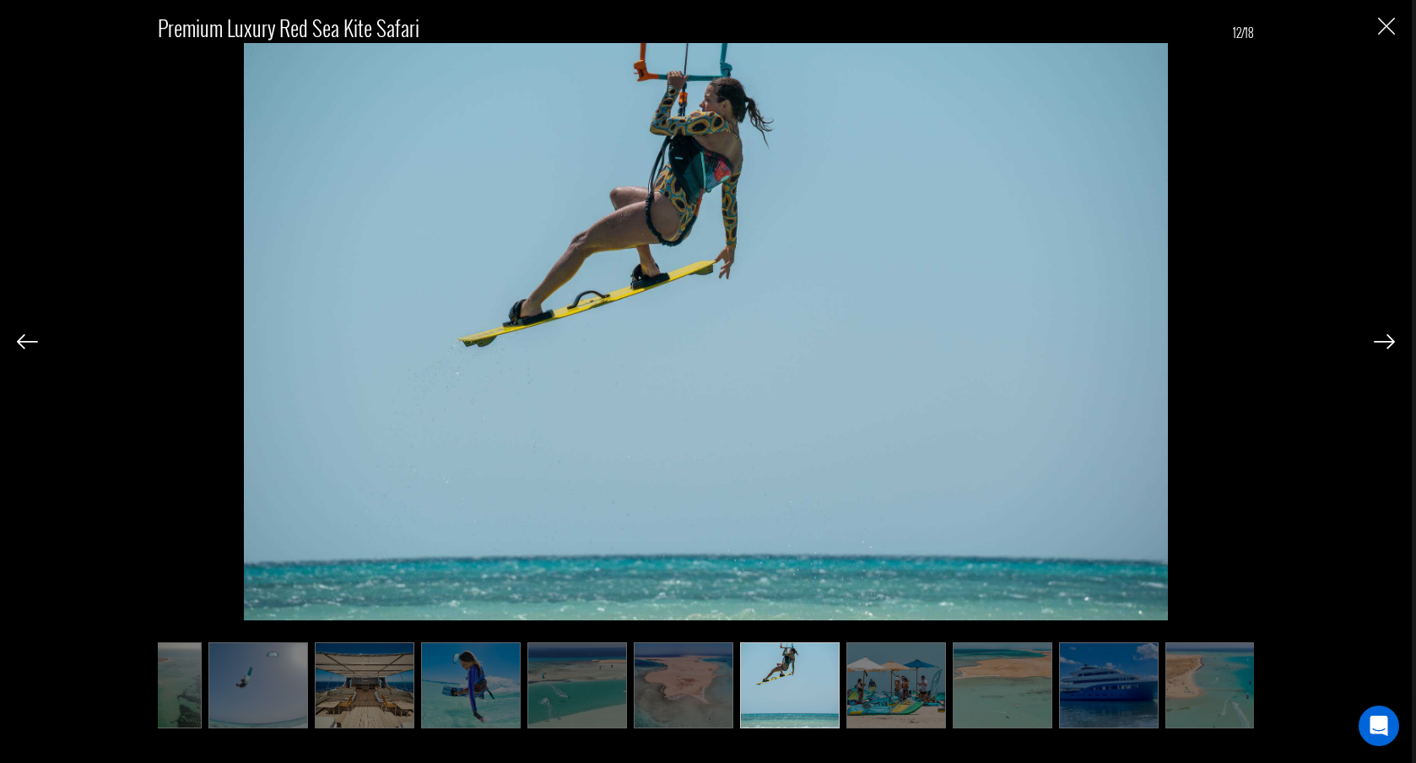
click at [1386, 348] on img at bounding box center [1384, 341] width 21 height 15
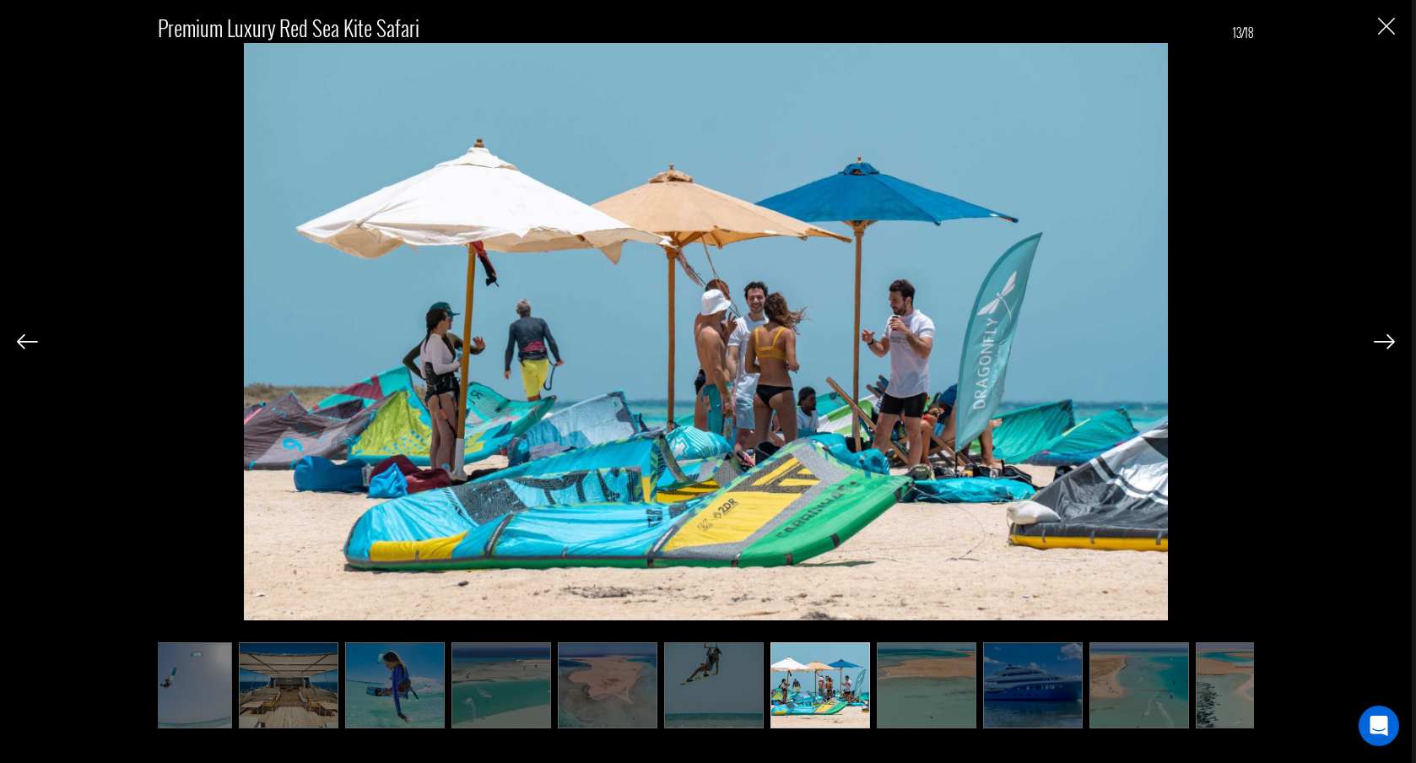
scroll to position [0, 675]
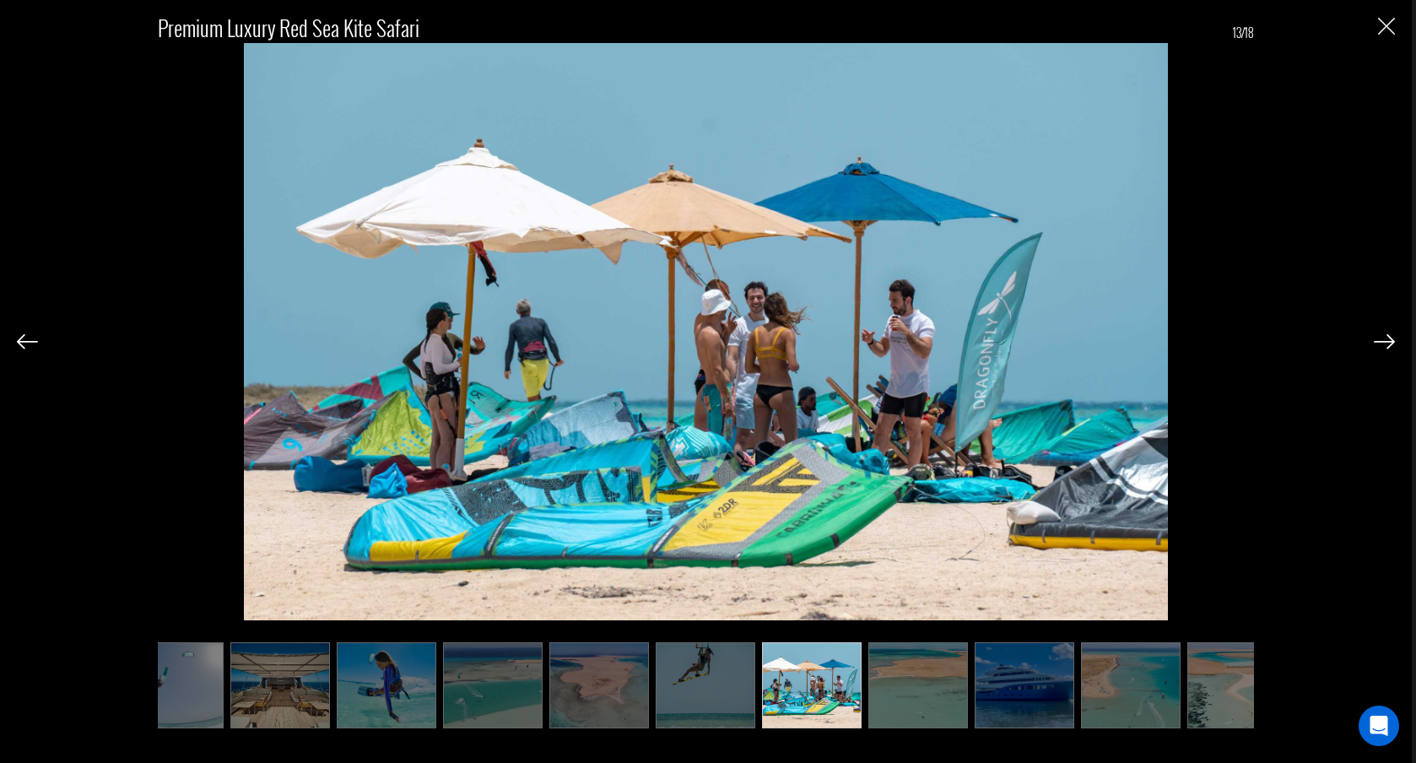
click at [33, 339] on img at bounding box center [27, 341] width 21 height 15
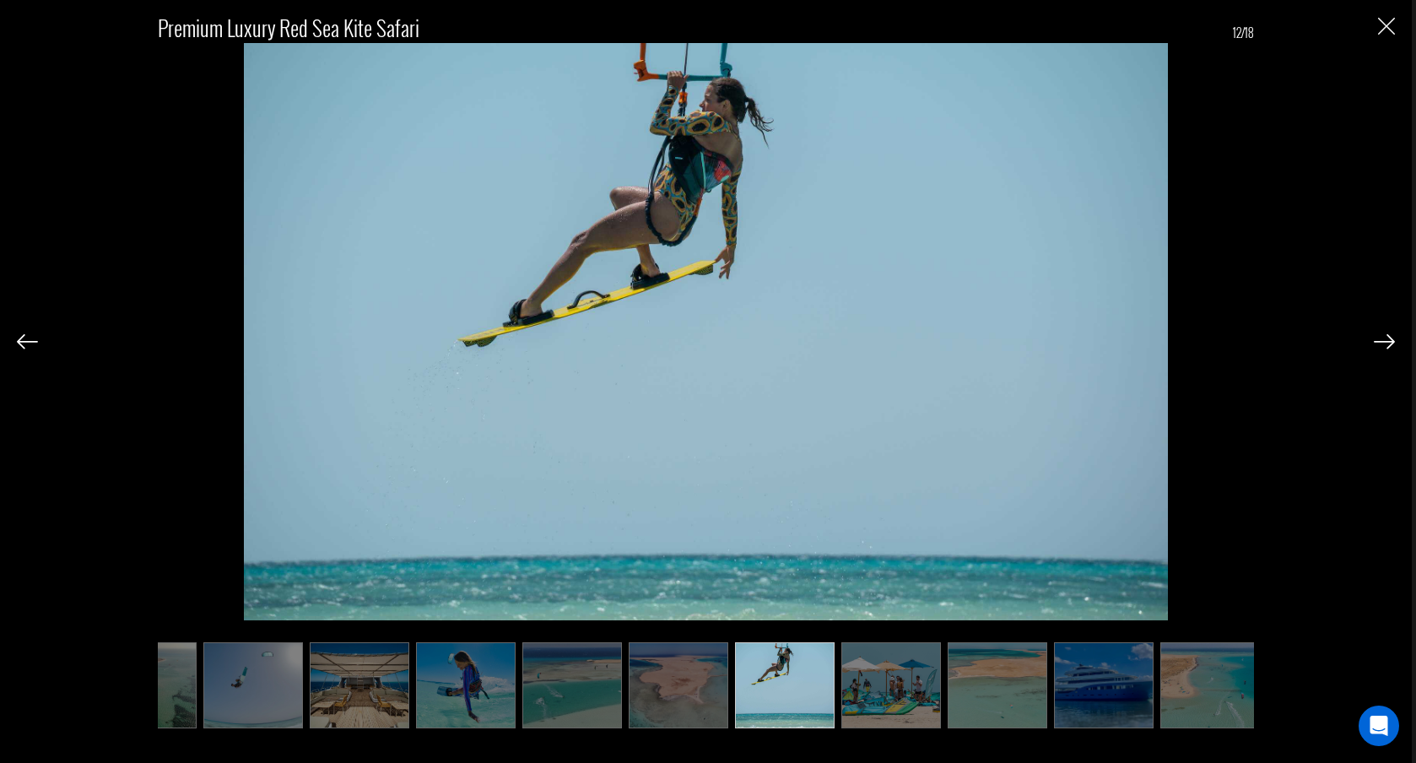
scroll to position [0, 591]
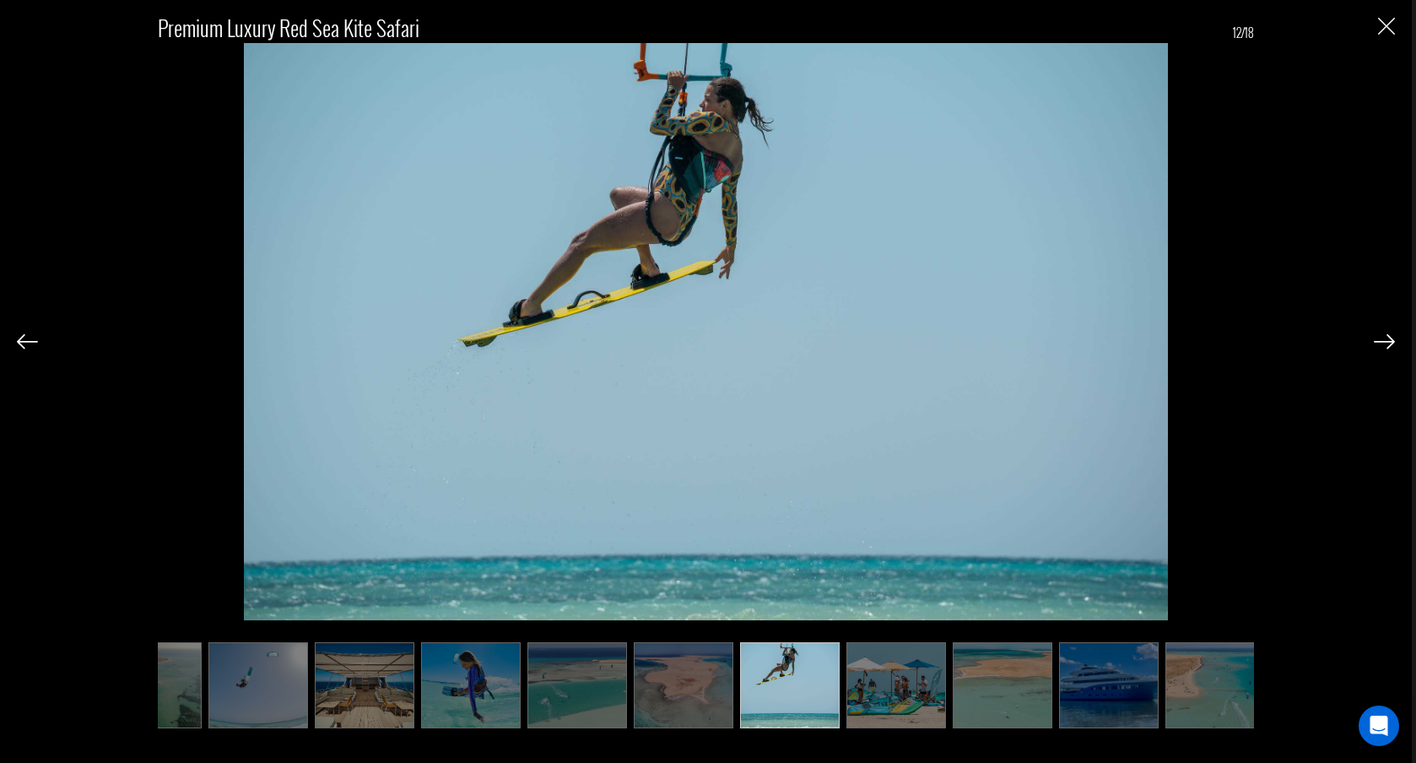
click at [1381, 341] on img at bounding box center [1384, 341] width 21 height 15
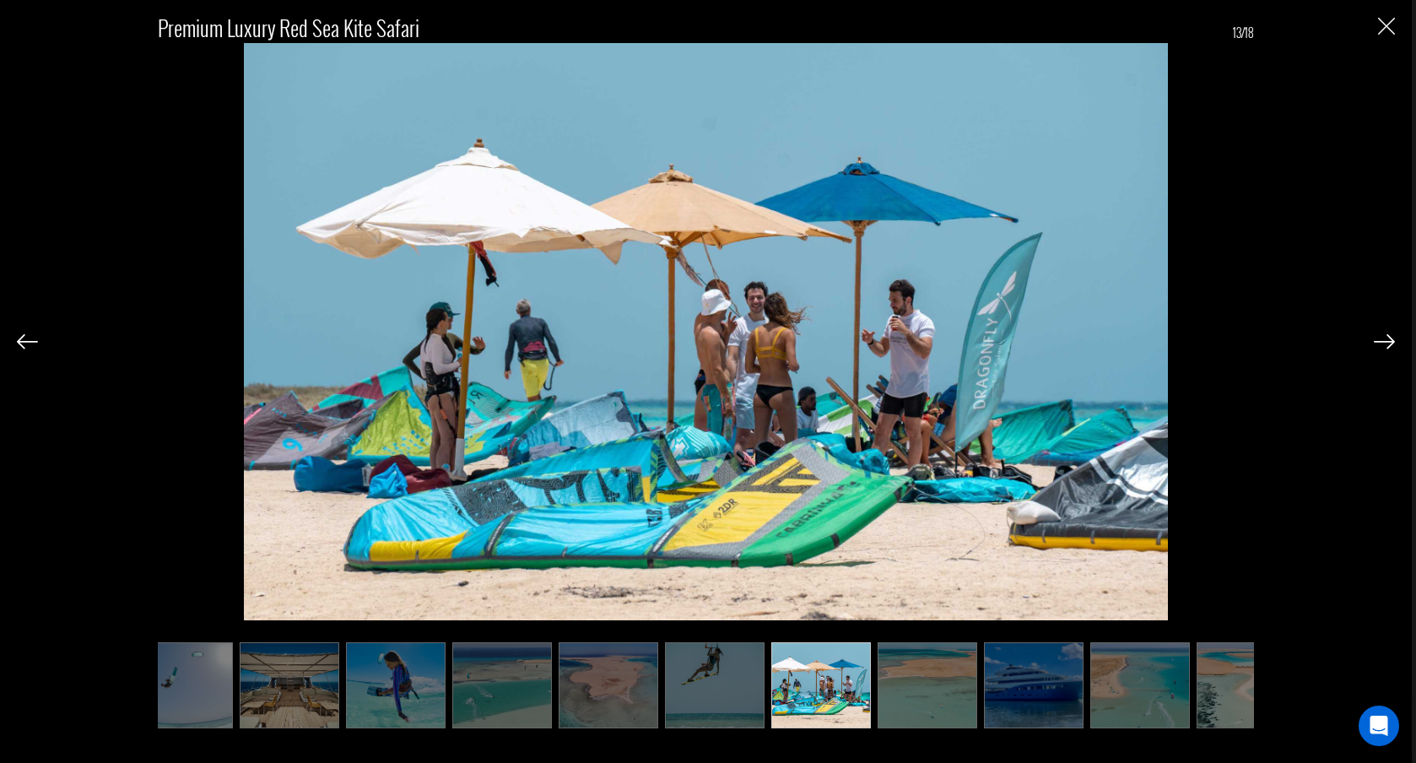
scroll to position [0, 675]
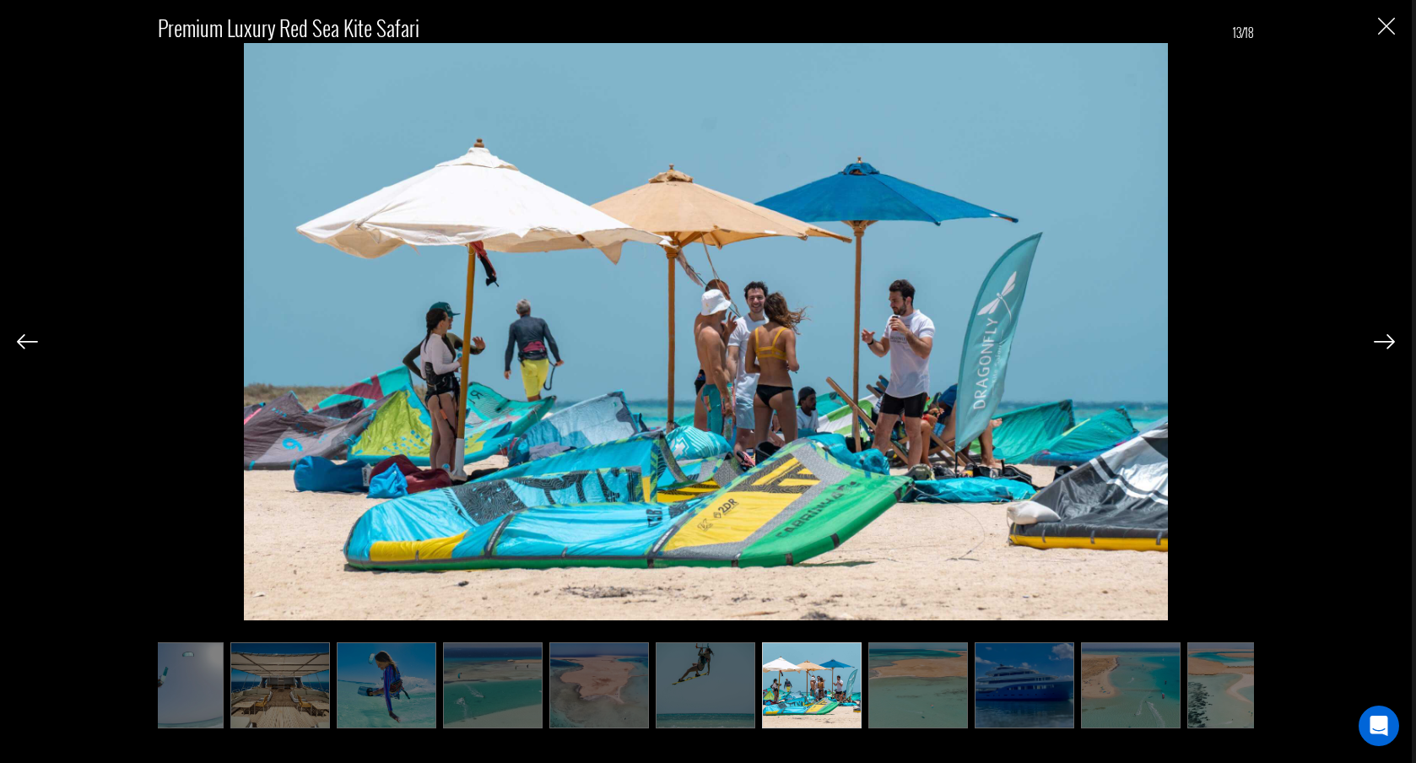
click at [1399, 346] on div "Premium Luxury Red Sea Kite Safari 13/18" at bounding box center [706, 381] width 1412 height 763
click at [1389, 345] on img at bounding box center [1384, 341] width 21 height 15
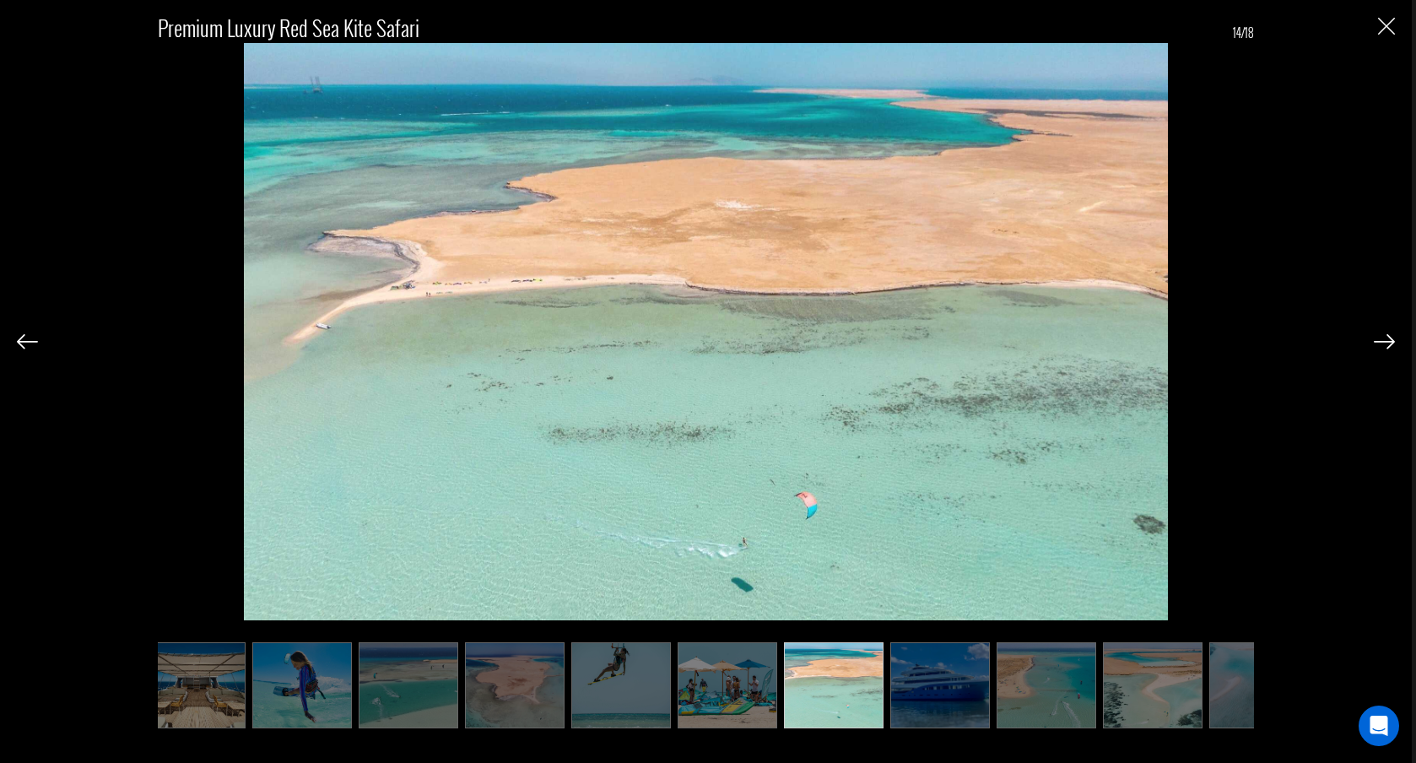
click at [1388, 345] on img at bounding box center [1384, 341] width 21 height 15
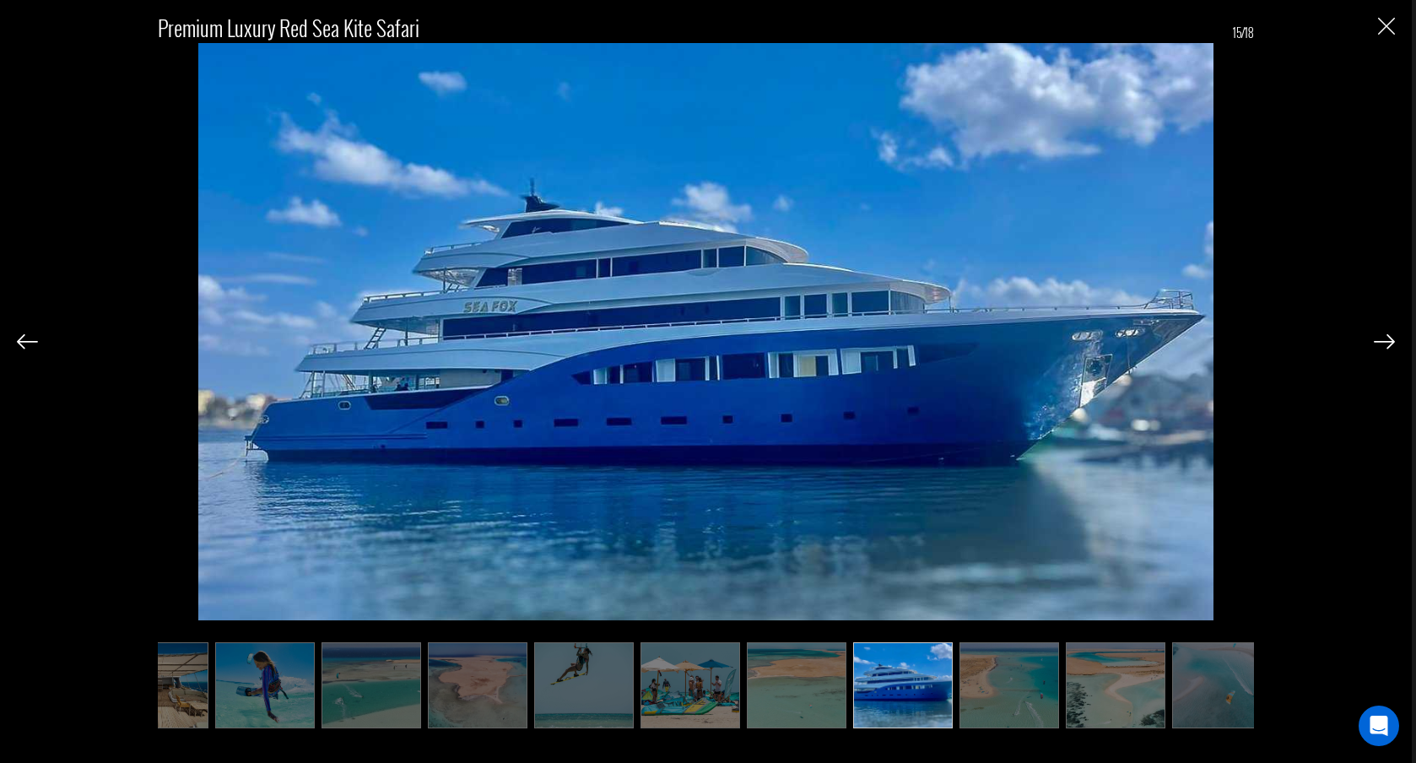
scroll to position [0, 819]
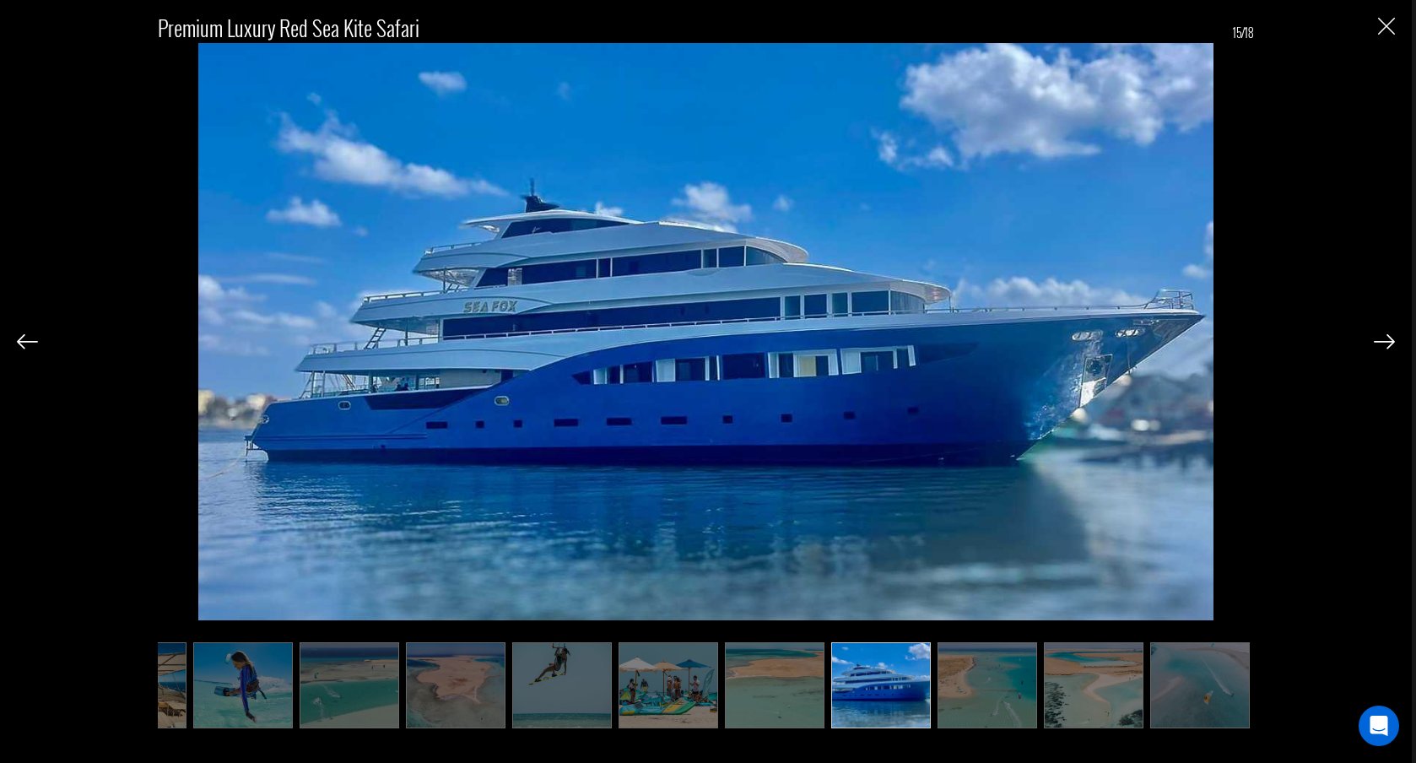
click at [1388, 344] on img at bounding box center [1384, 341] width 21 height 15
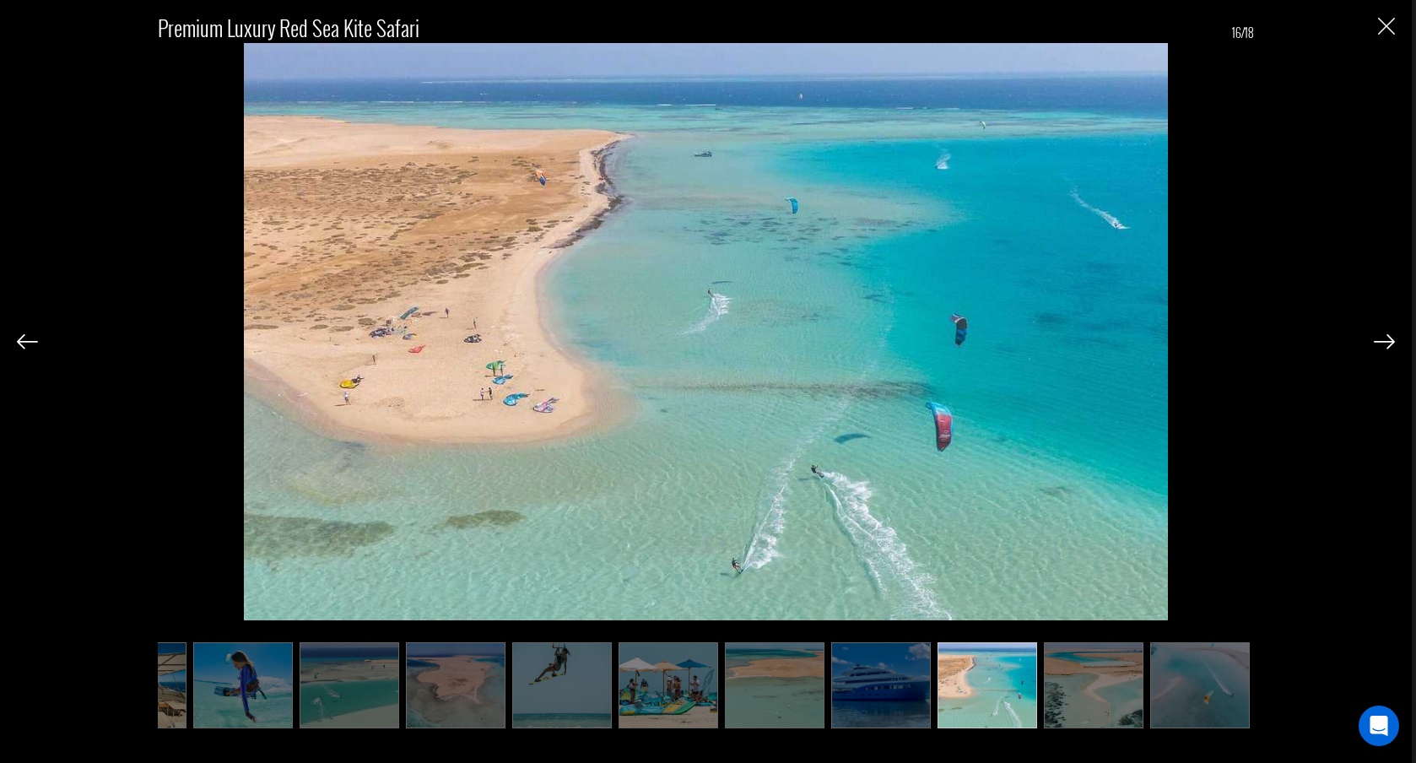
click at [1388, 344] on img at bounding box center [1384, 341] width 21 height 15
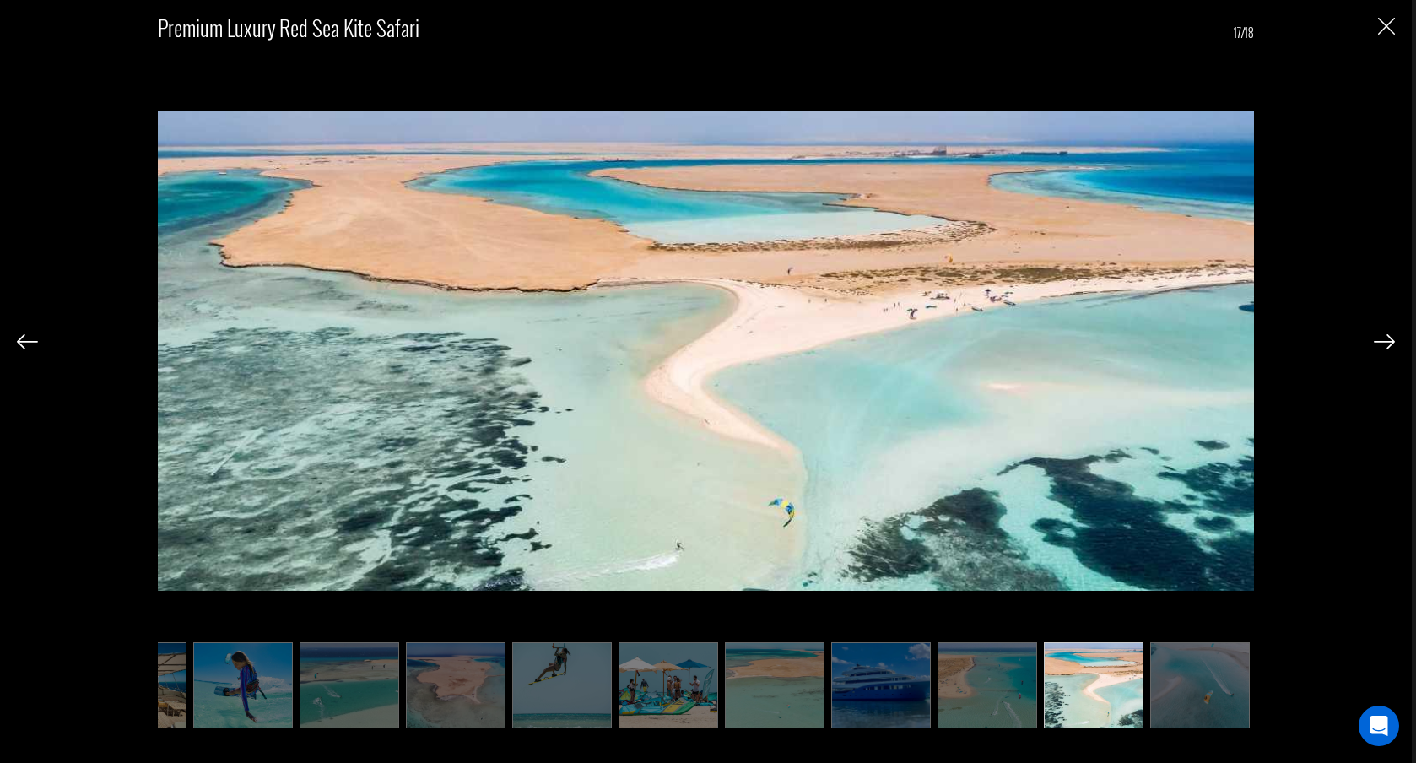
click at [1388, 344] on img at bounding box center [1384, 341] width 21 height 15
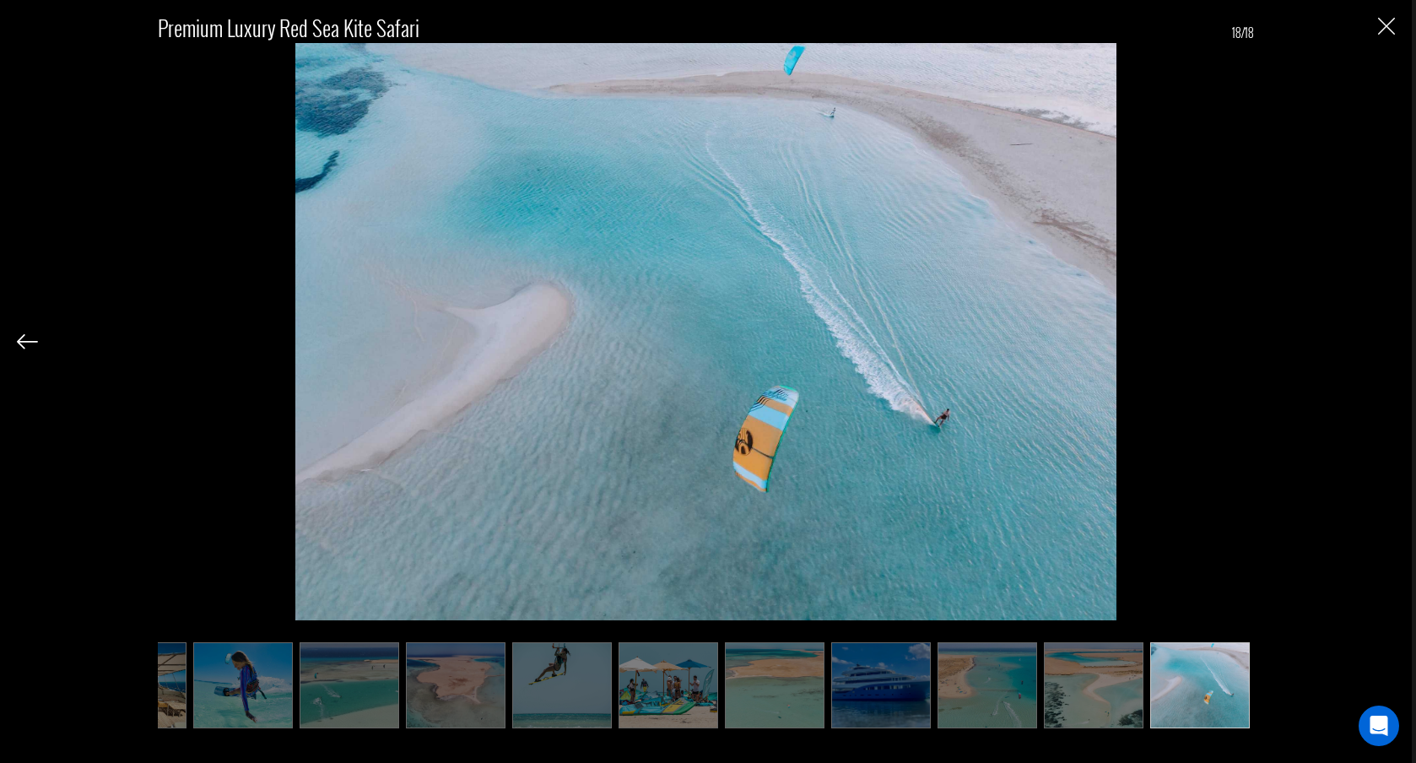
click at [1388, 344] on div "Premium Luxury Red Sea Kite Safari 18/18" at bounding box center [706, 362] width 1378 height 725
click at [26, 339] on img at bounding box center [27, 341] width 21 height 15
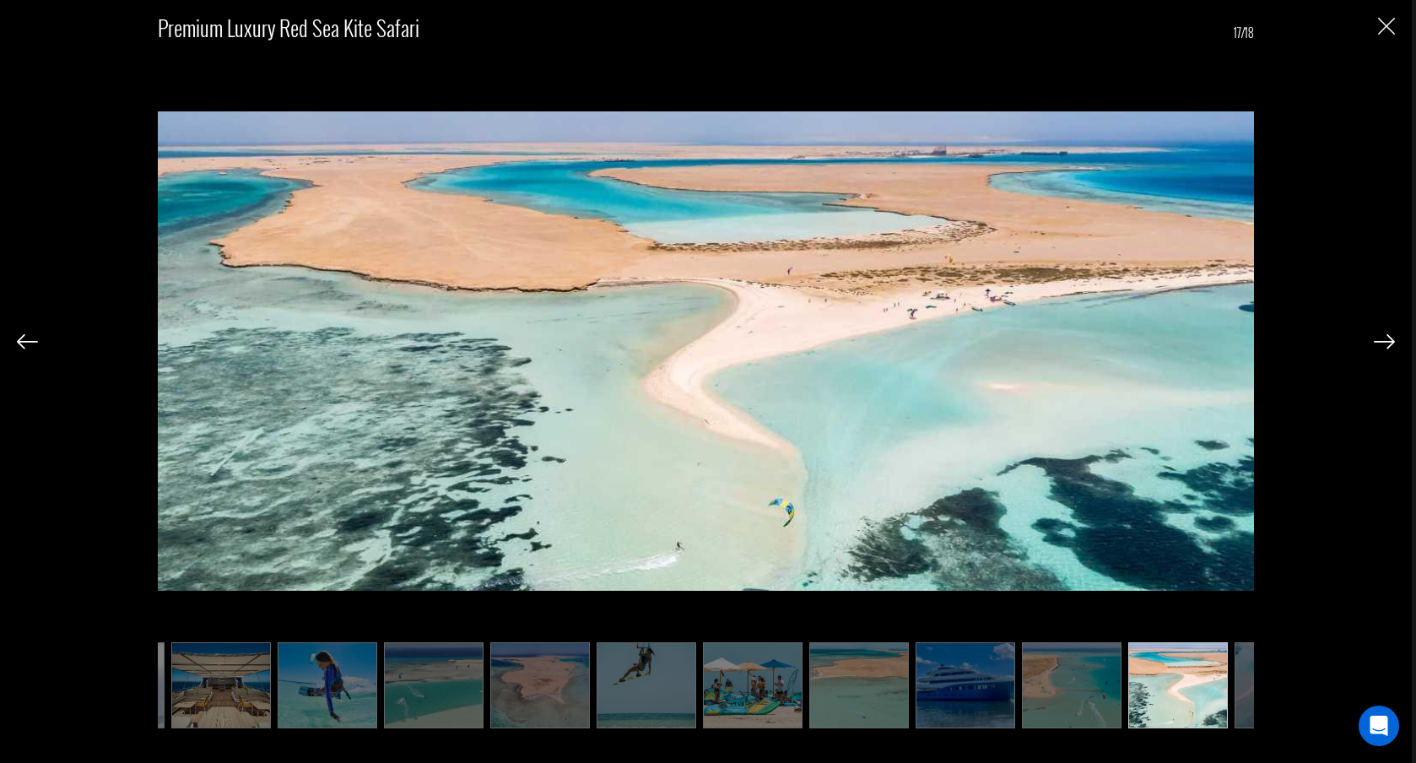
scroll to position [0, 734]
click at [26, 339] on img at bounding box center [27, 341] width 21 height 15
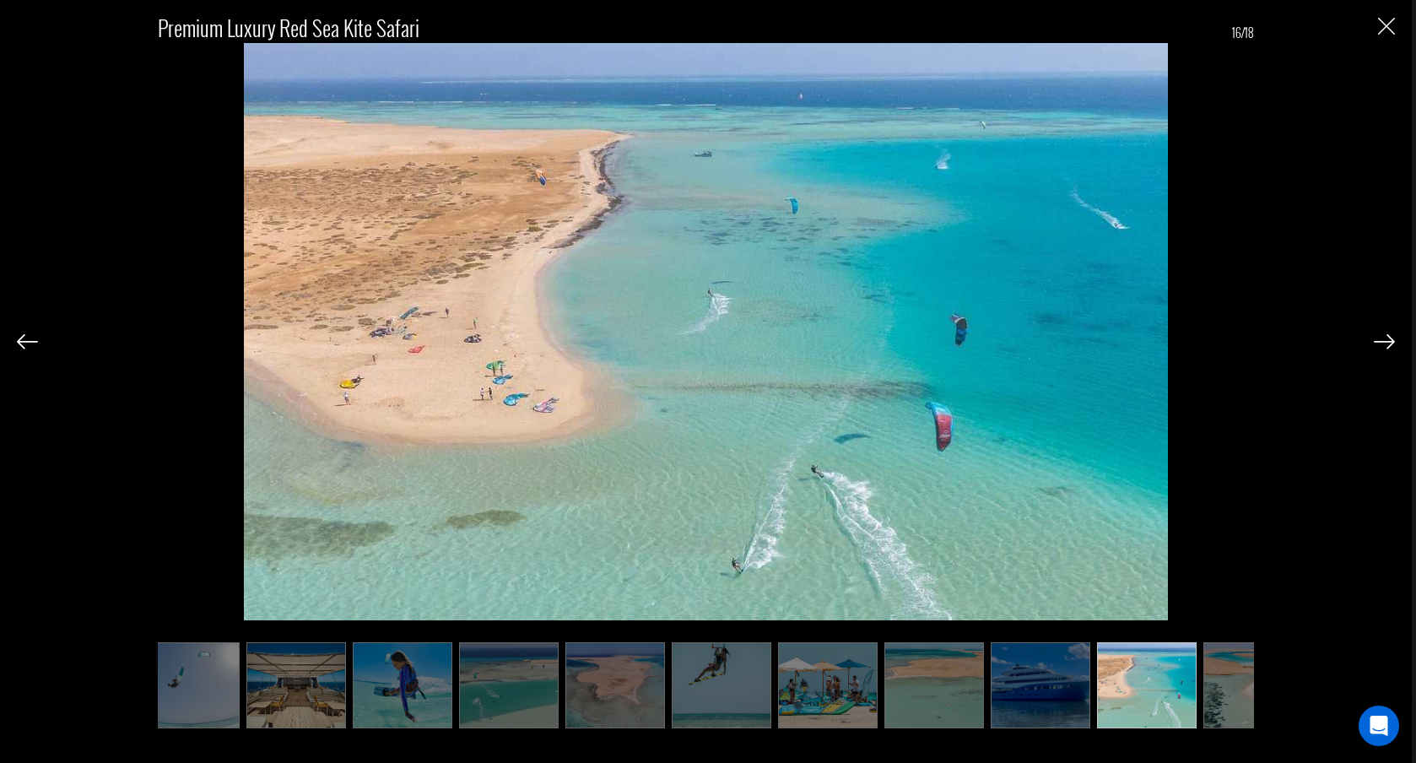
scroll to position [0, 650]
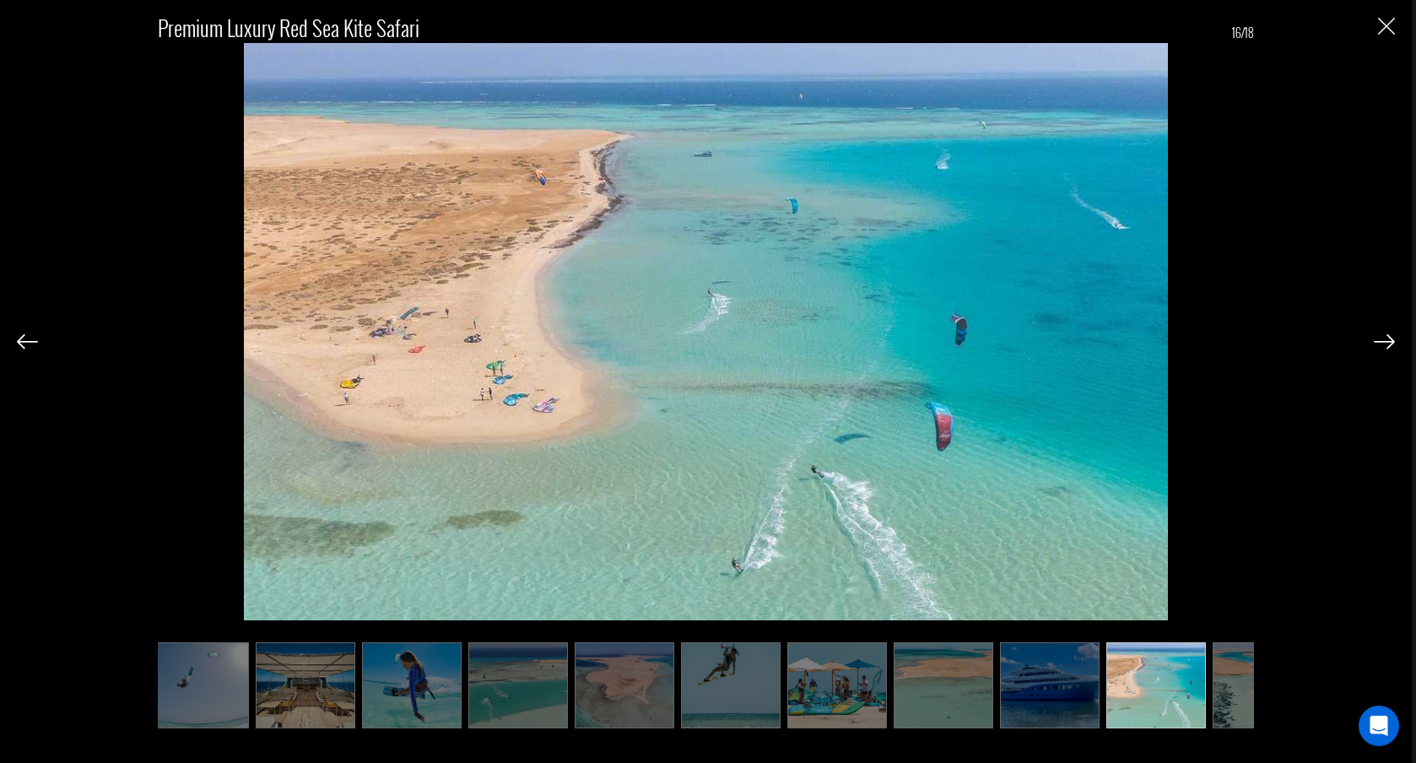
click at [1385, 17] on div "Premium Luxury Red Sea Kite Safari 16/18" at bounding box center [706, 362] width 1378 height 725
click at [1385, 24] on img "Close" at bounding box center [1386, 26] width 17 height 17
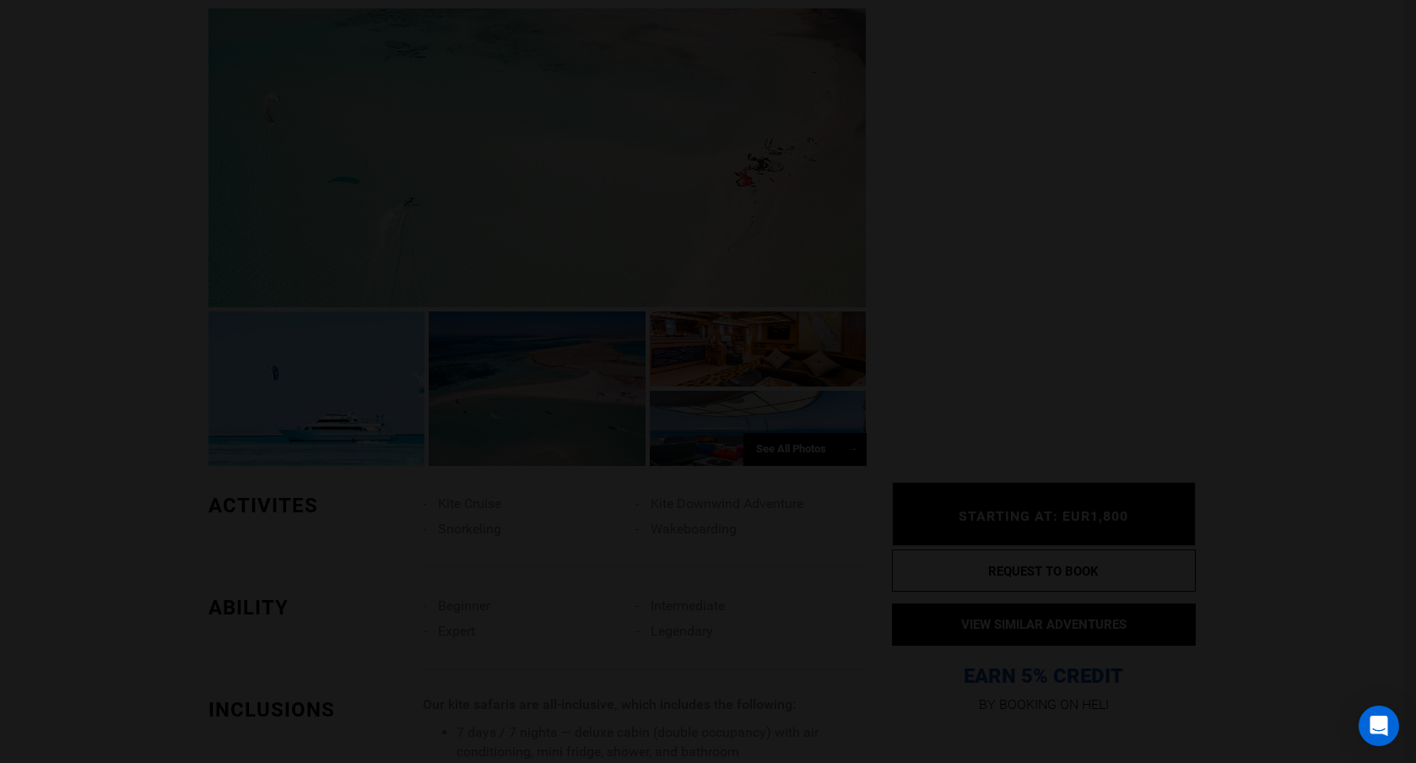
scroll to position [0, 0]
